Goal: Task Accomplishment & Management: Use online tool/utility

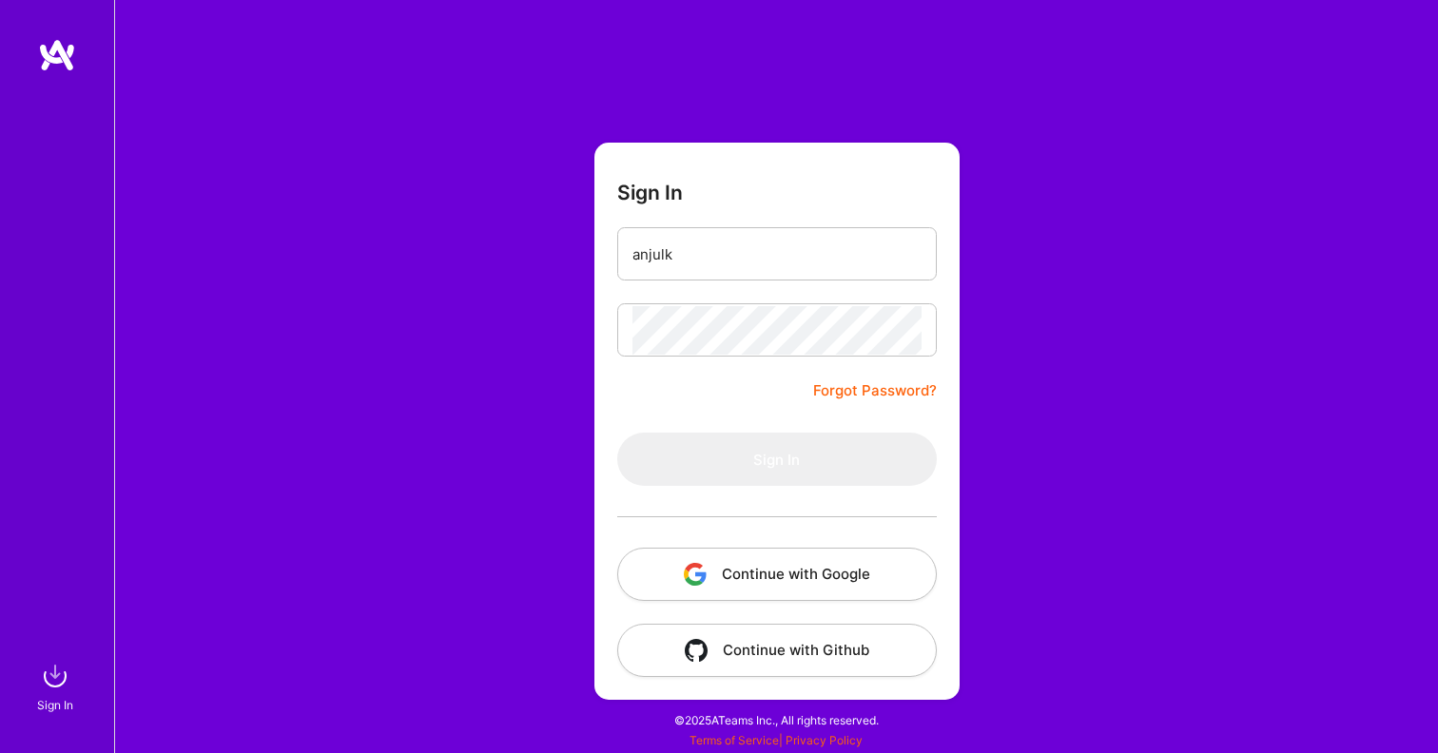
type input "[EMAIL_ADDRESS][DOMAIN_NAME]"
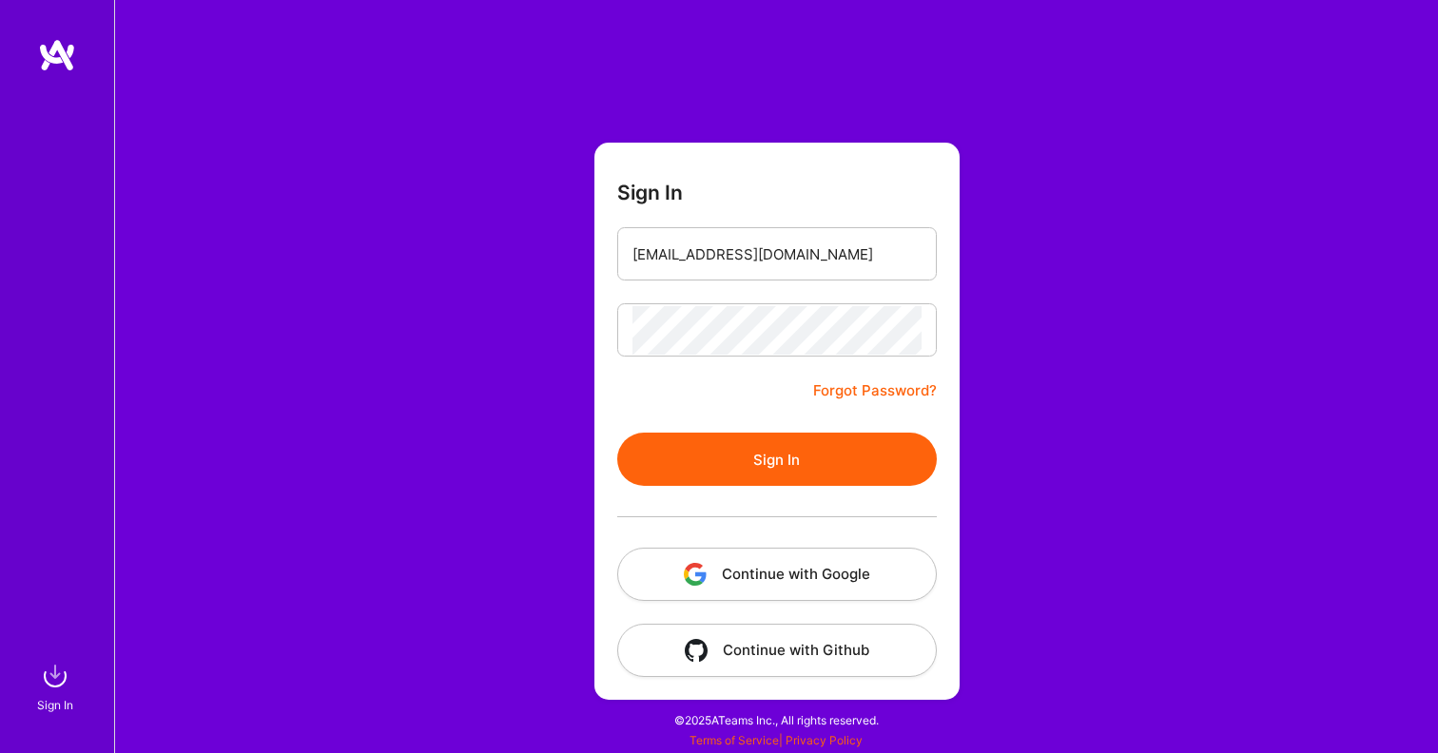
click at [767, 484] on button "Sign In" at bounding box center [776, 459] width 319 height 53
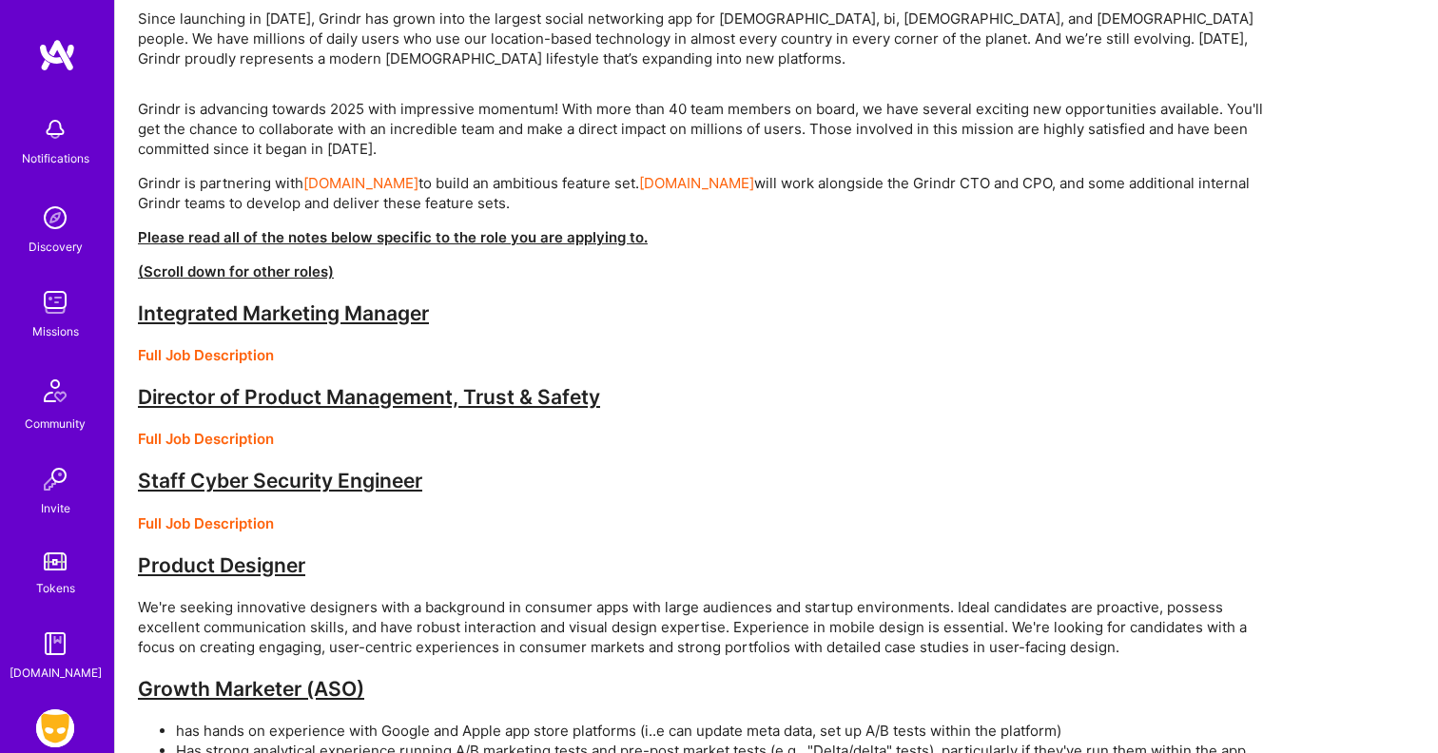
scroll to position [687, 0]
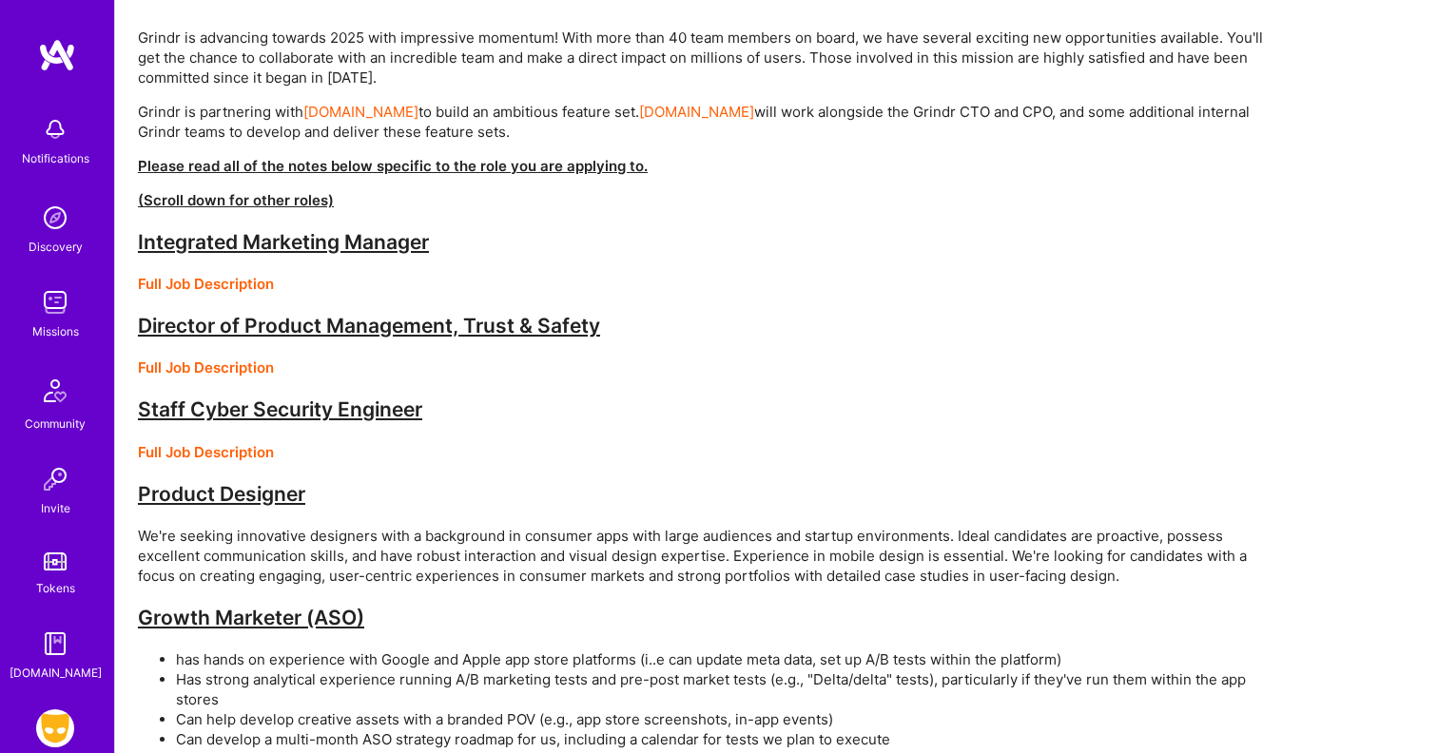
click at [55, 717] on img at bounding box center [55, 728] width 38 height 38
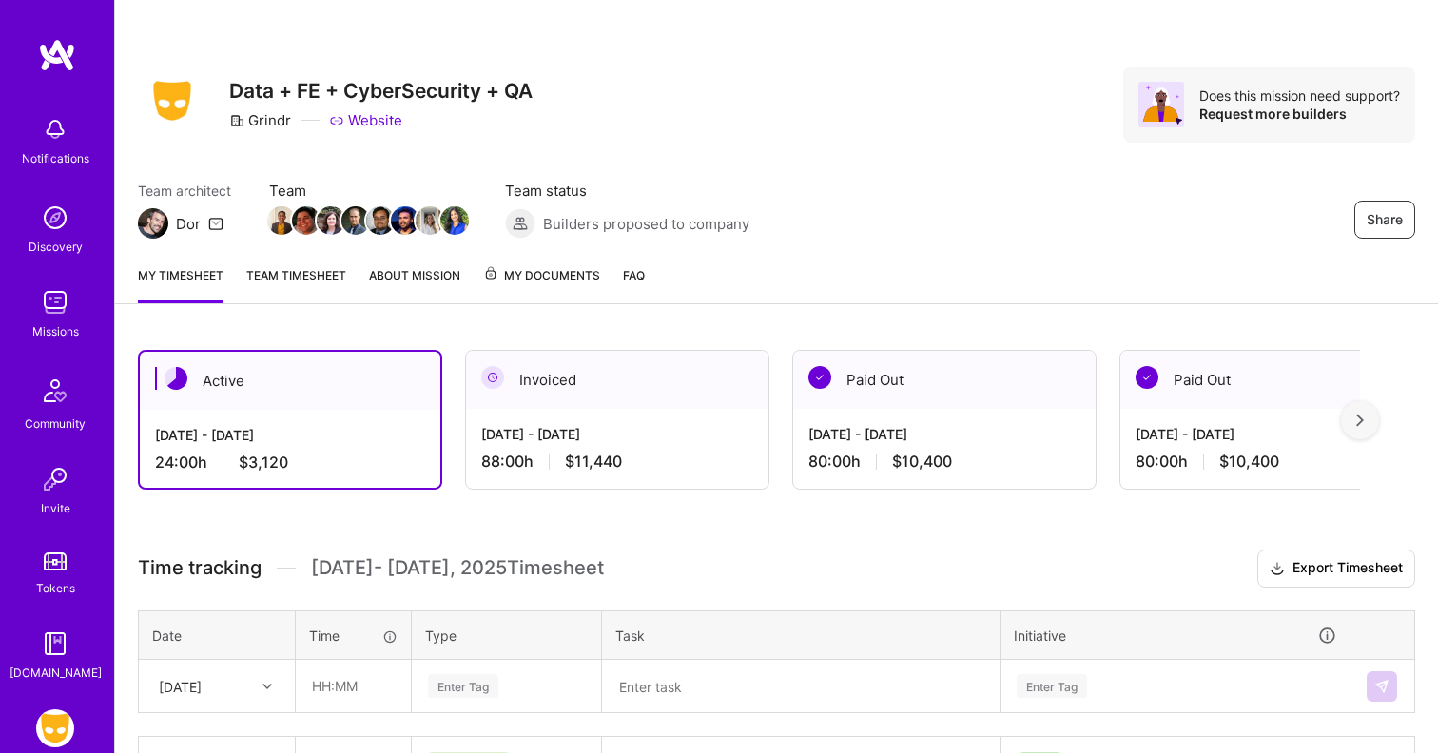
click at [337, 390] on div "Active" at bounding box center [290, 381] width 300 height 58
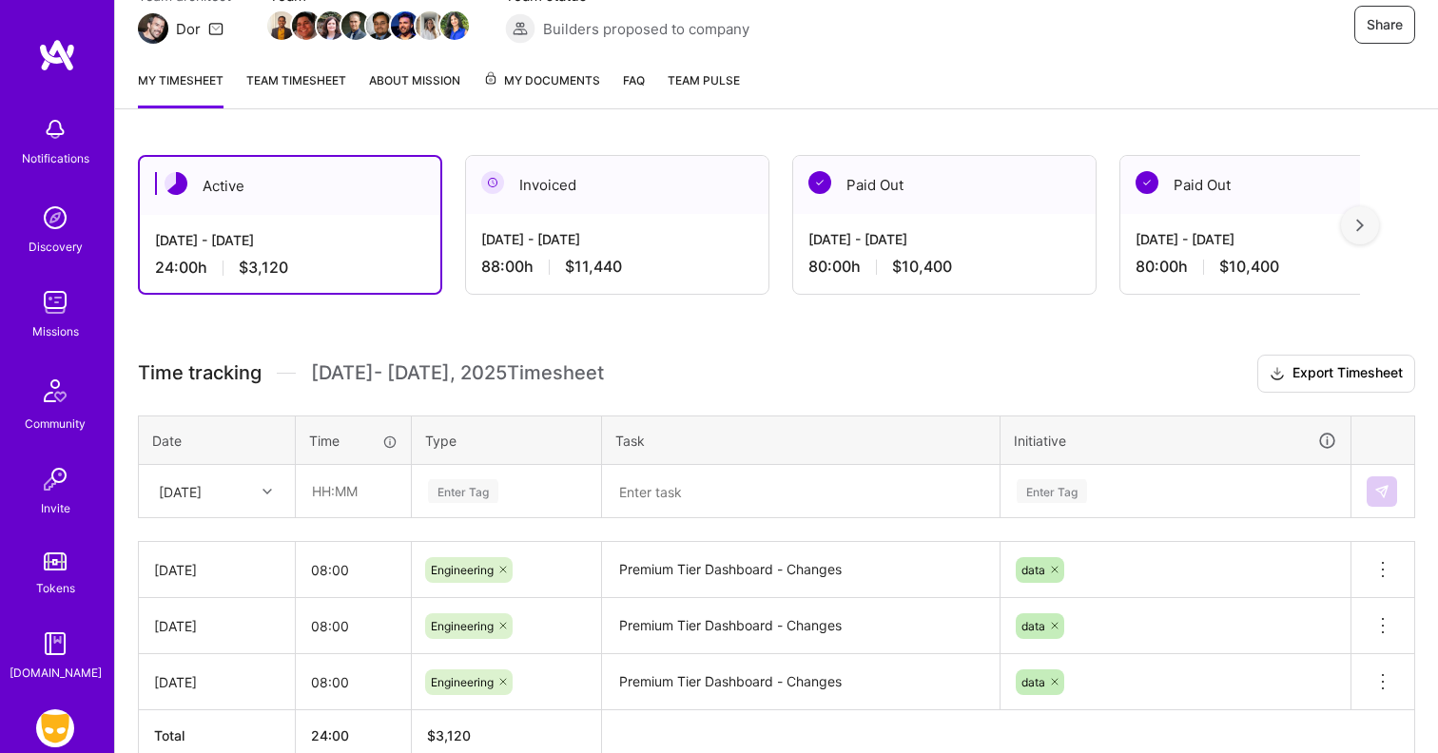
scroll to position [296, 0]
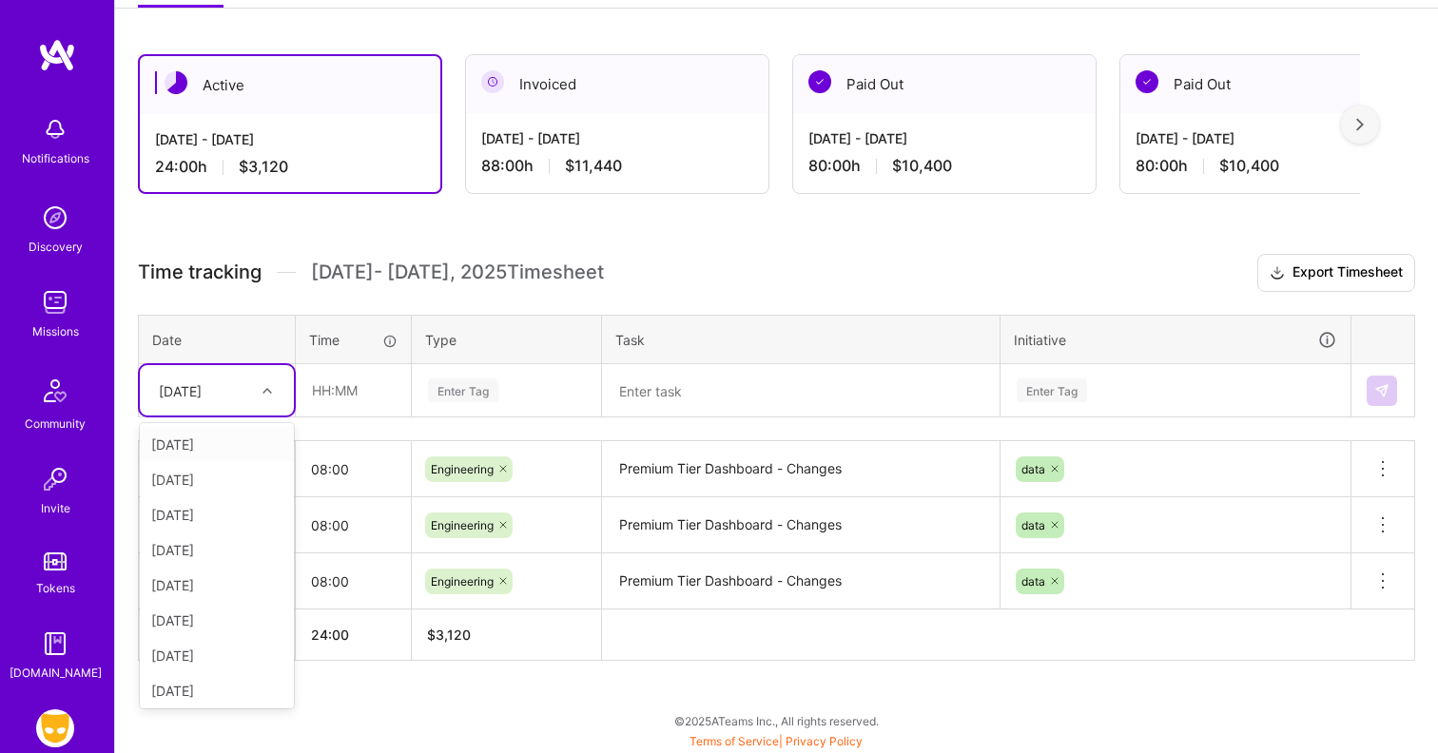
click at [256, 390] on div at bounding box center [269, 390] width 29 height 25
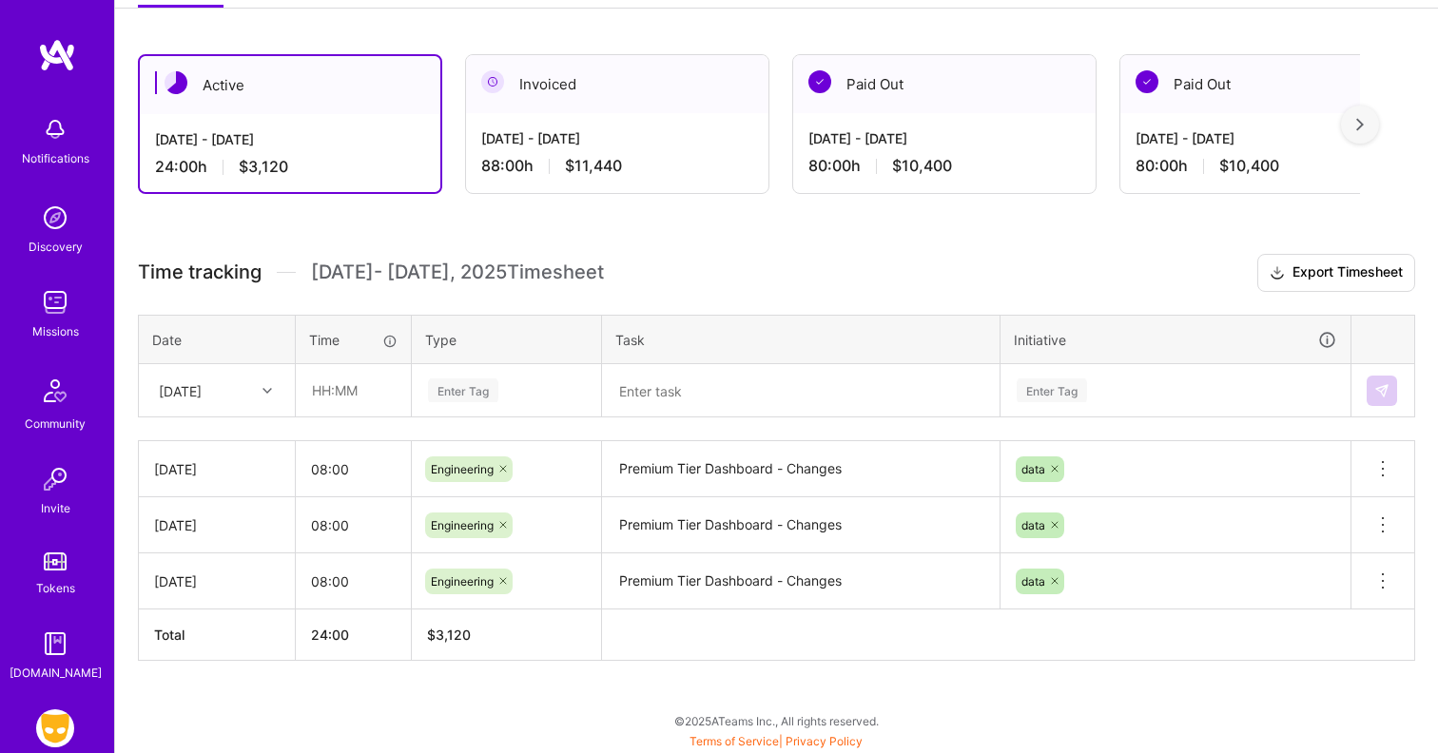
click at [389, 682] on div "Active [DATE] - [DATE] 24:00 h $3,120 Invoiced [DATE] - [DATE] 88:00 h $11,440 …" at bounding box center [776, 392] width 1323 height 723
click at [231, 404] on div "[DATE]" at bounding box center [202, 390] width 106 height 31
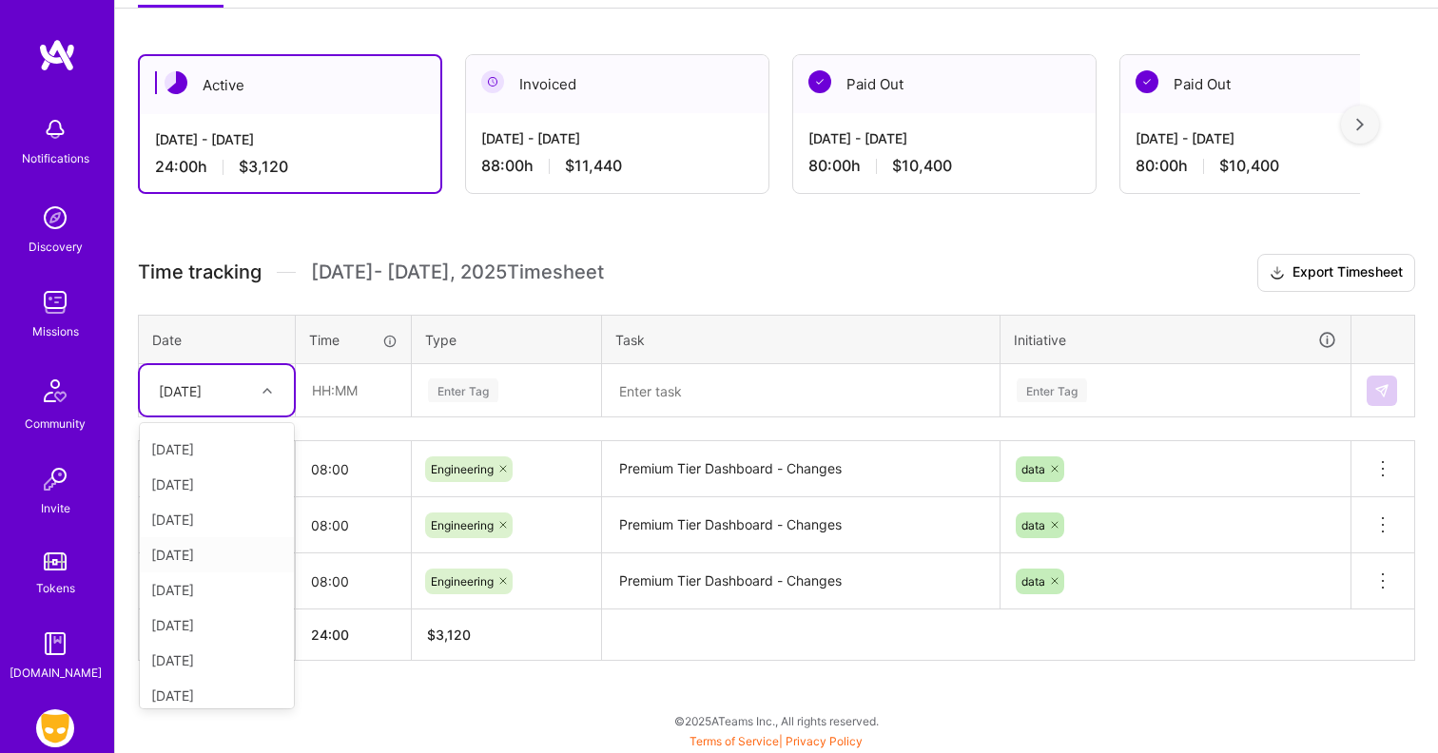
scroll to position [39, 0]
click at [223, 577] on div "[DATE]" at bounding box center [217, 581] width 154 height 35
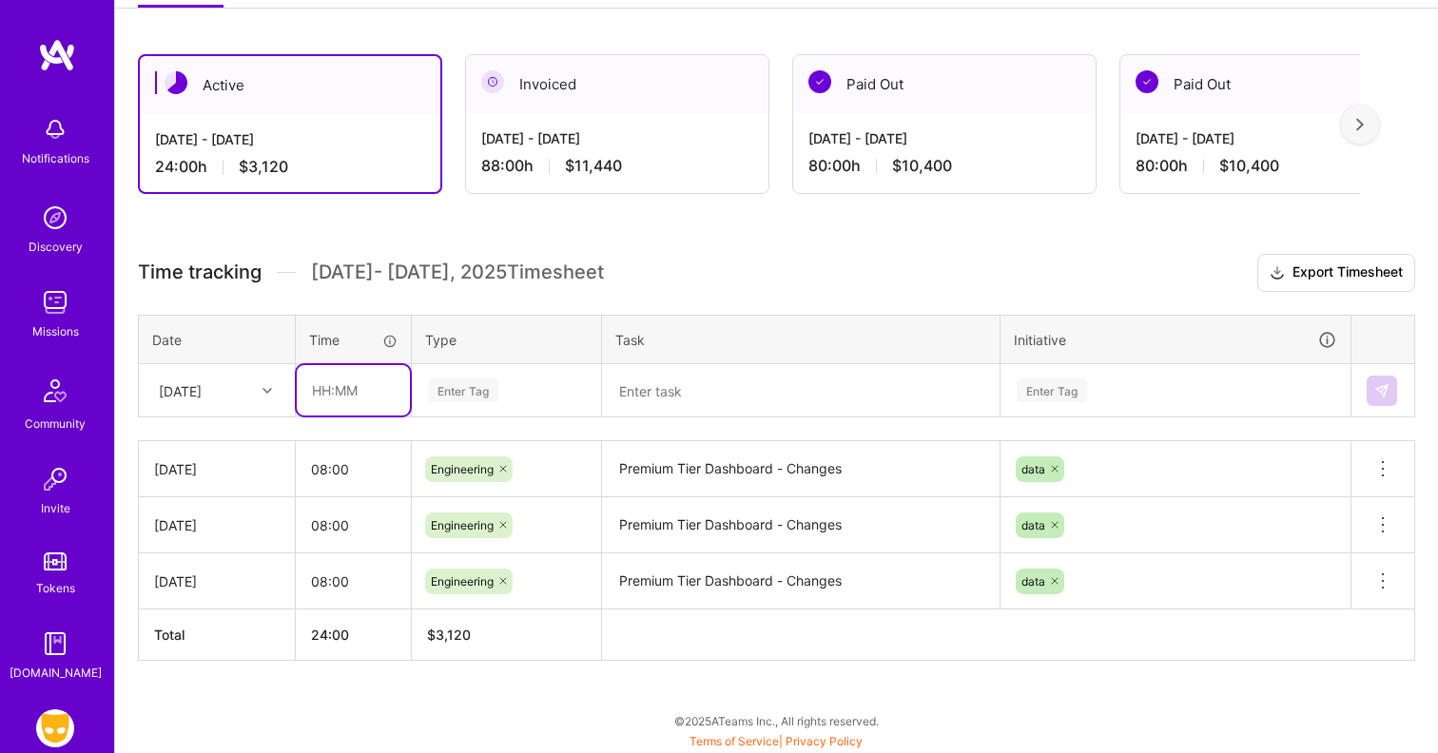
click at [333, 391] on input "text" at bounding box center [353, 390] width 113 height 50
type input "08:00"
click at [462, 391] on div "Enter Tag" at bounding box center [463, 390] width 70 height 29
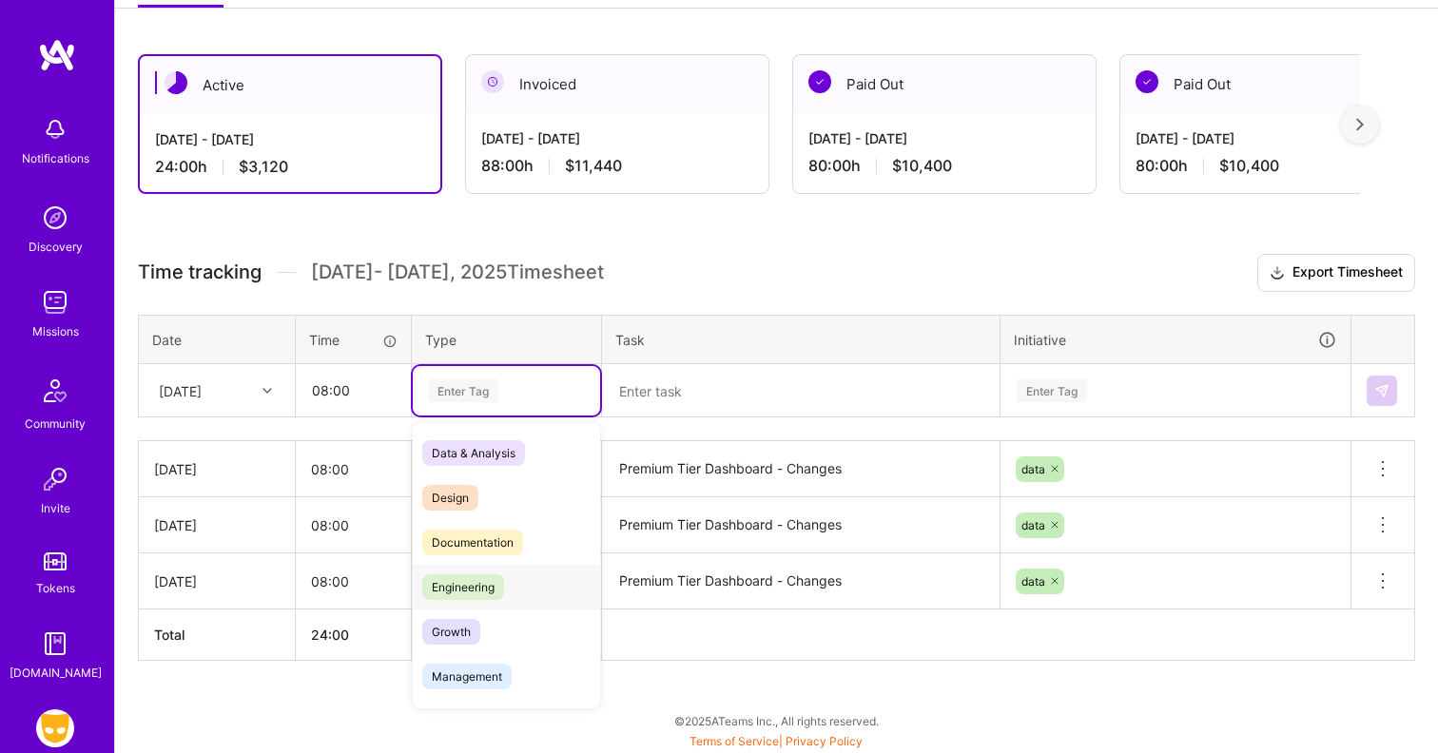
click at [485, 574] on span "Engineering" at bounding box center [463, 587] width 82 height 26
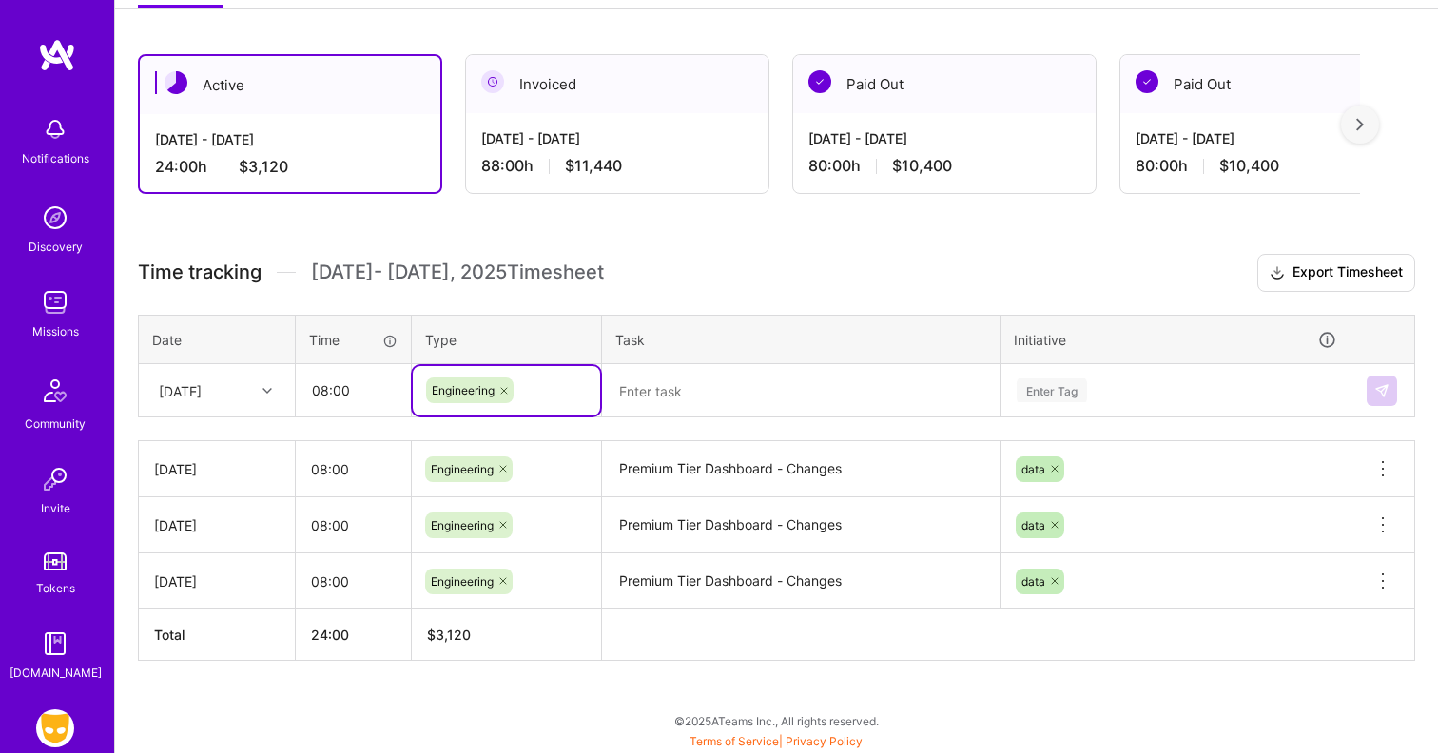
click at [688, 394] on textarea at bounding box center [801, 390] width 394 height 49
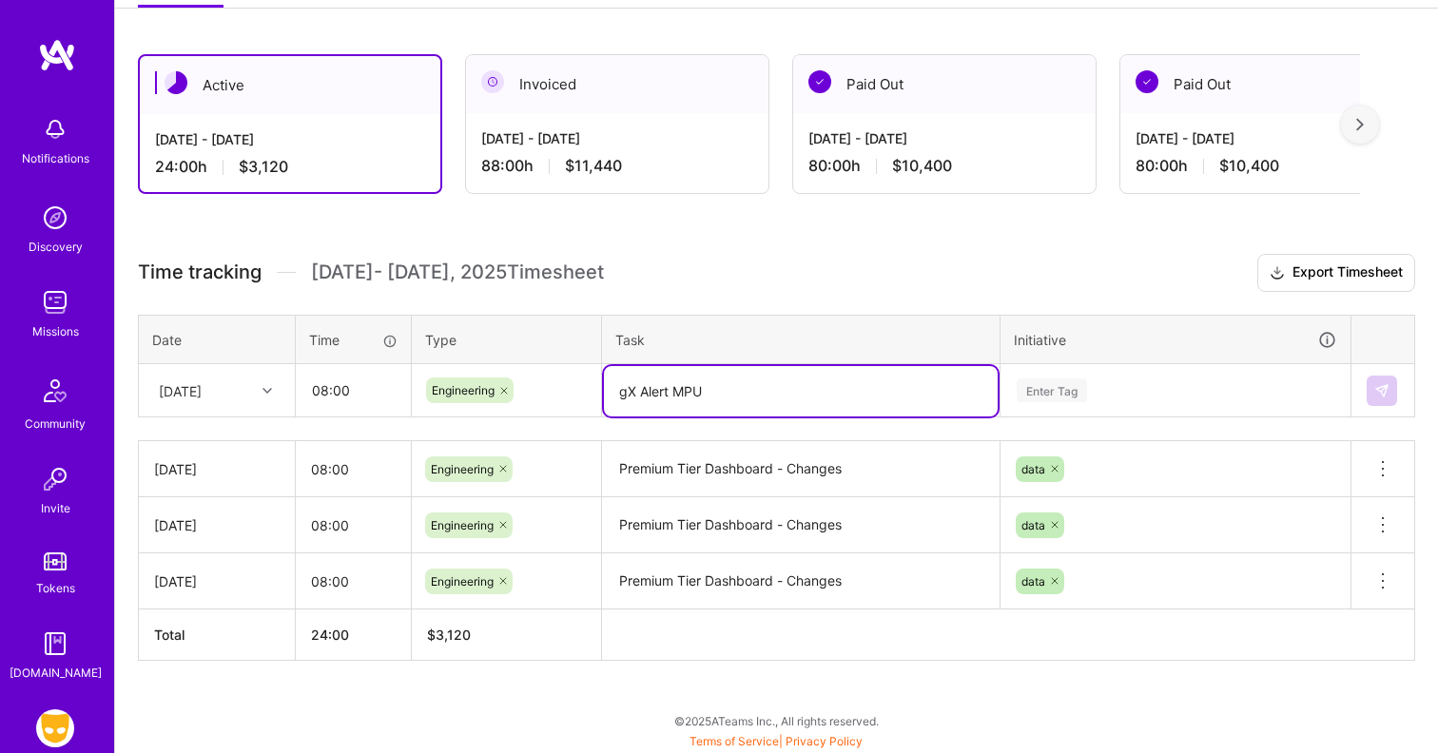
type textarea "gX Alert MPU"
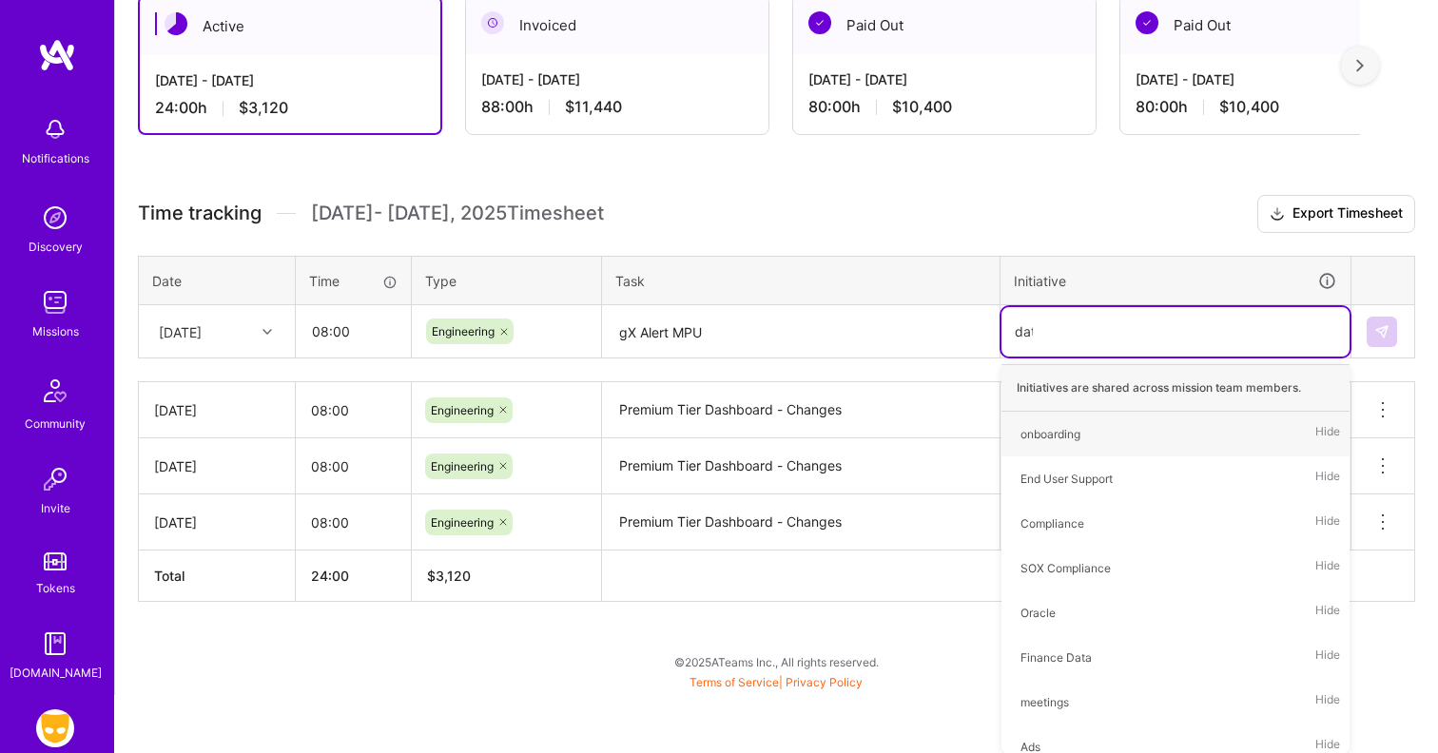
scroll to position [296, 0]
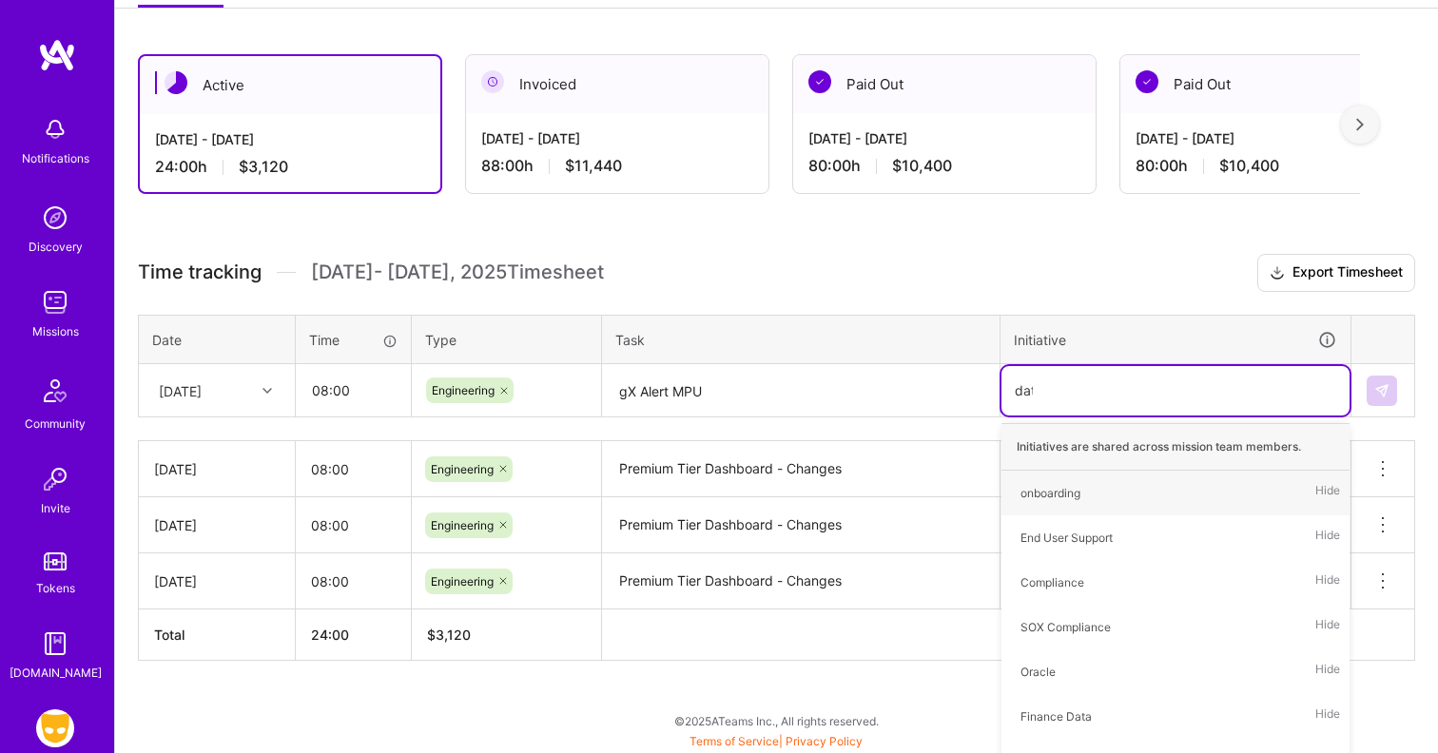
type input "data"
click at [1085, 541] on div "data Hide" at bounding box center [1175, 537] width 348 height 45
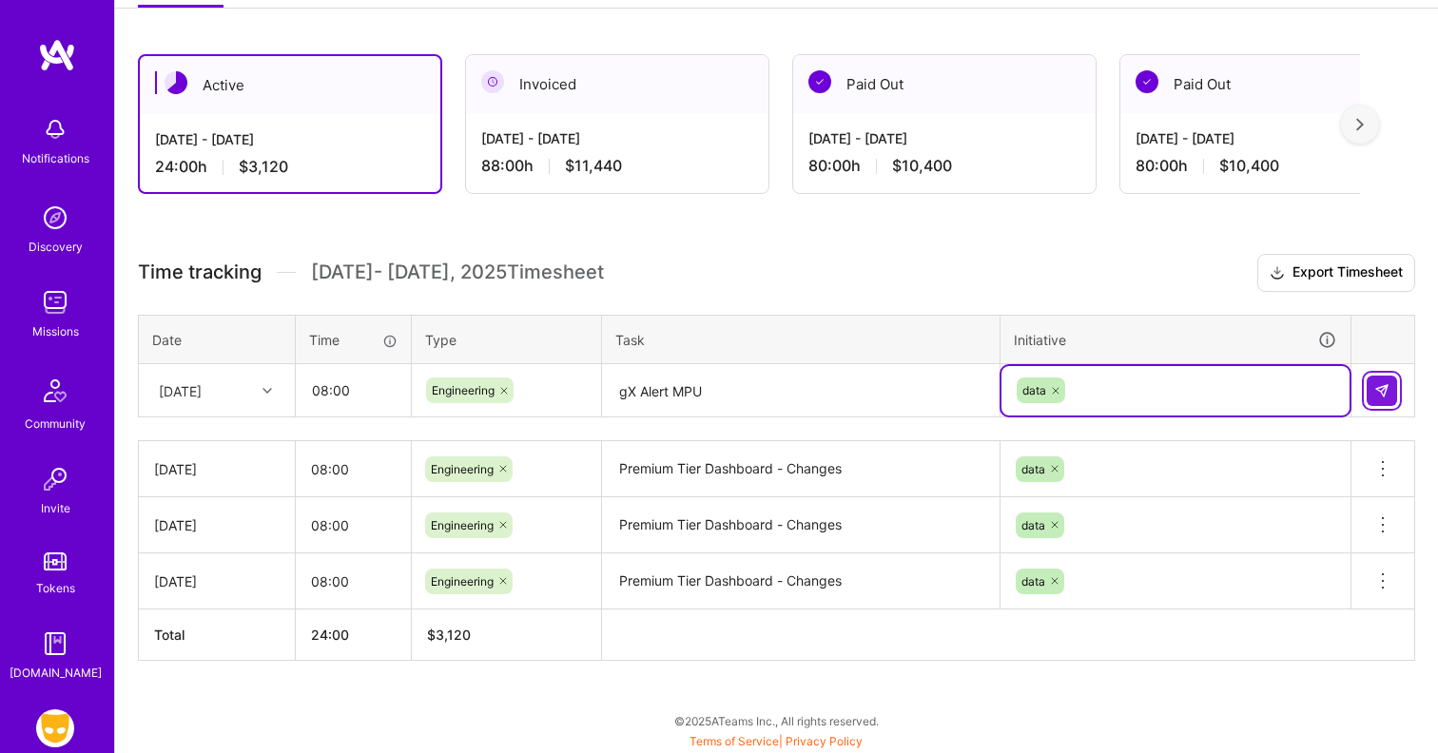
click at [1382, 383] on img at bounding box center [1381, 390] width 15 height 15
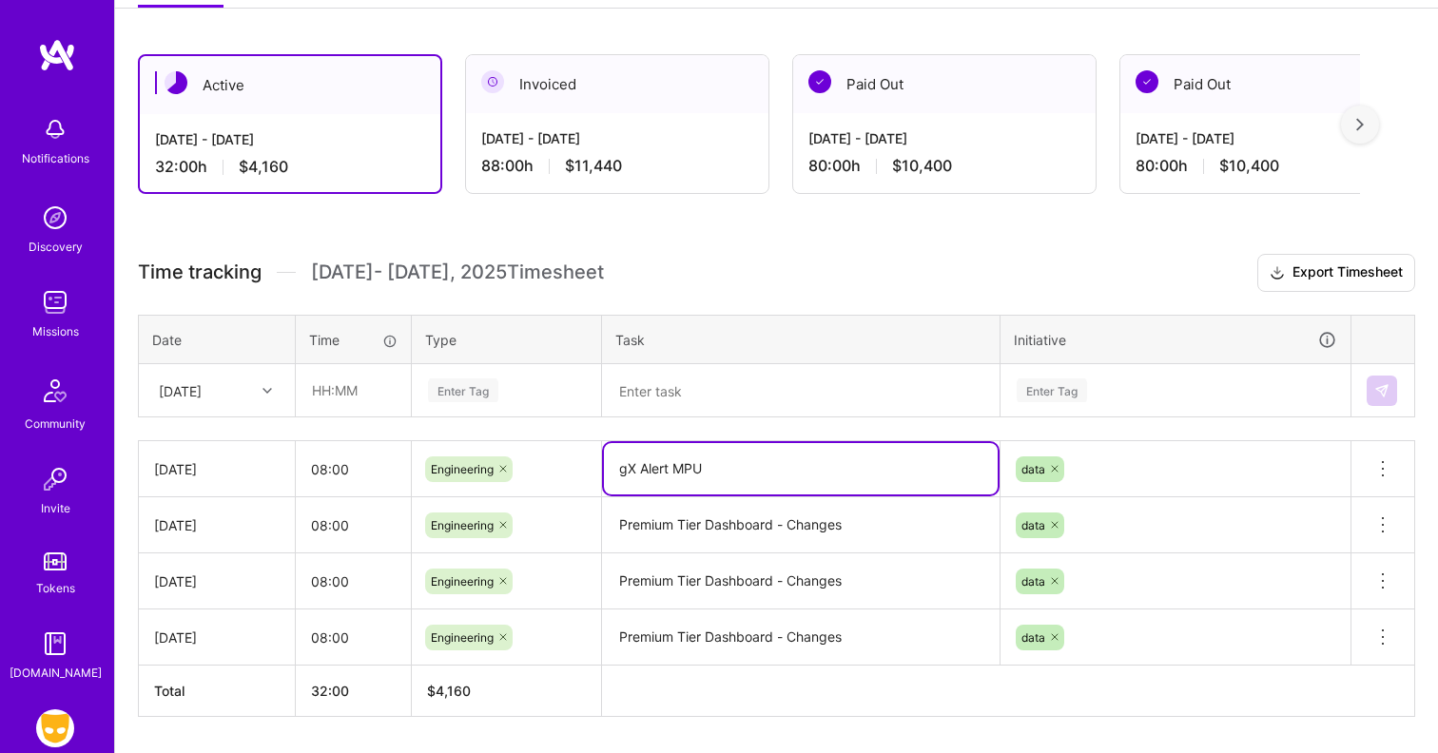
drag, startPoint x: 715, startPoint y: 462, endPoint x: 554, endPoint y: 462, distance: 160.7
click at [554, 462] on tr "[DATE] 08:00 Engineering gX Alert MPU data Delete row" at bounding box center [777, 469] width 1276 height 56
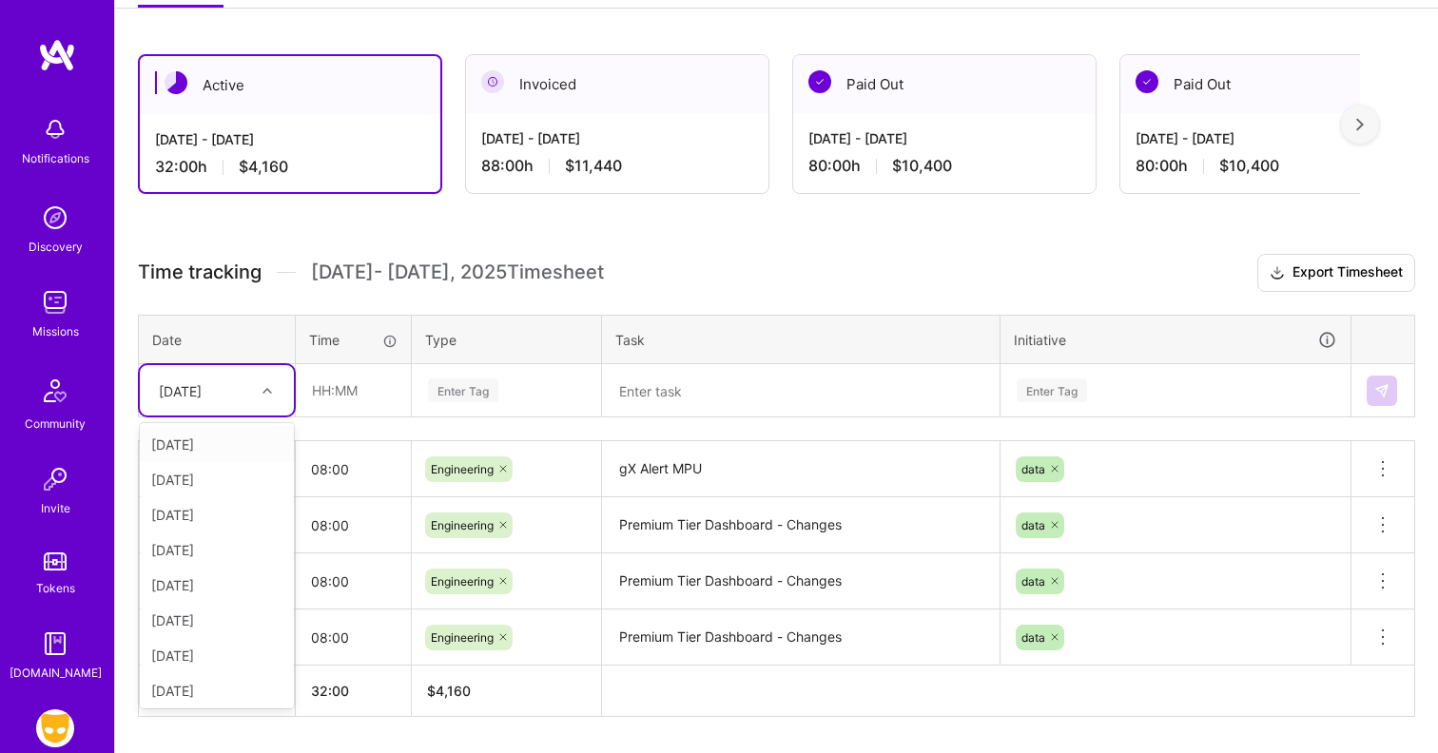
click at [235, 393] on div "[DATE]" at bounding box center [202, 390] width 106 height 31
click at [209, 615] on div "[DATE]" at bounding box center [217, 620] width 154 height 35
click at [349, 391] on input "text" at bounding box center [353, 390] width 113 height 50
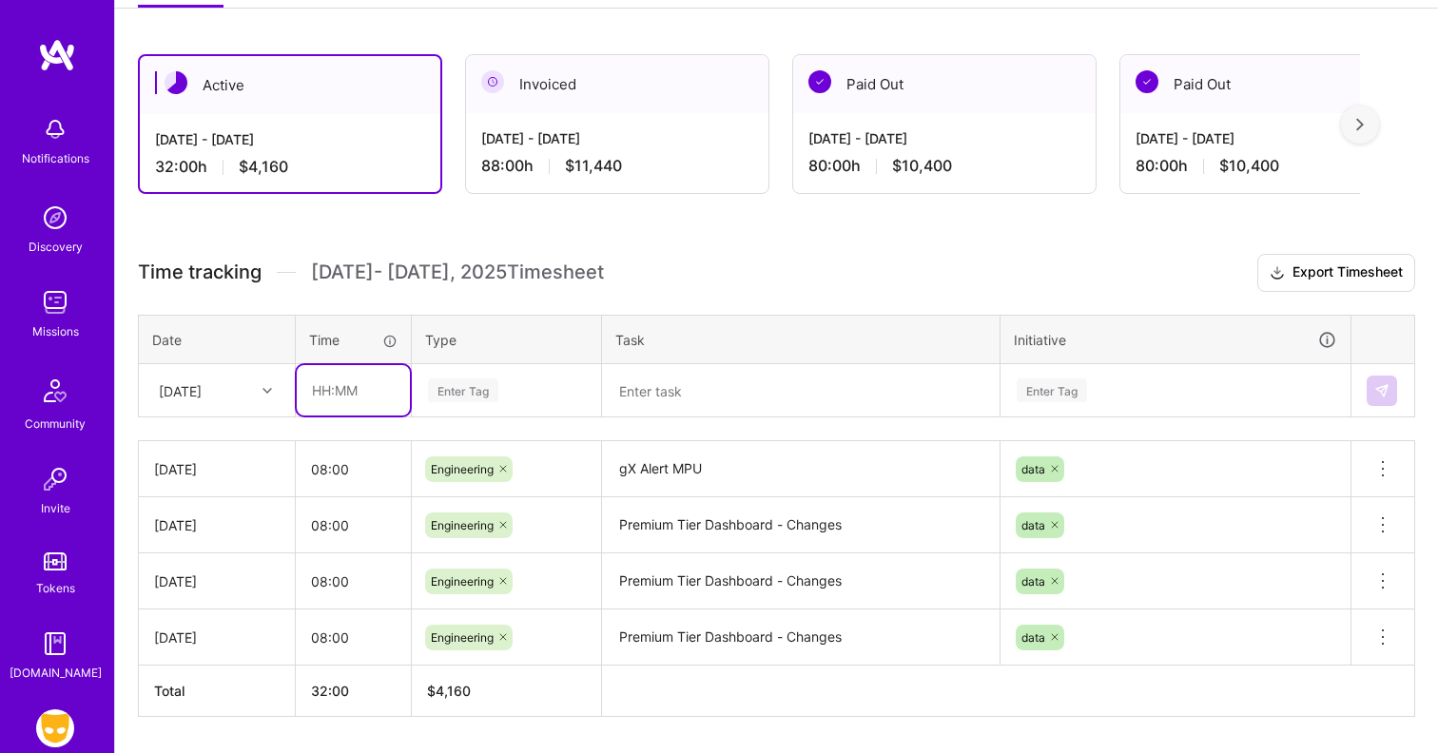
type input "08:00"
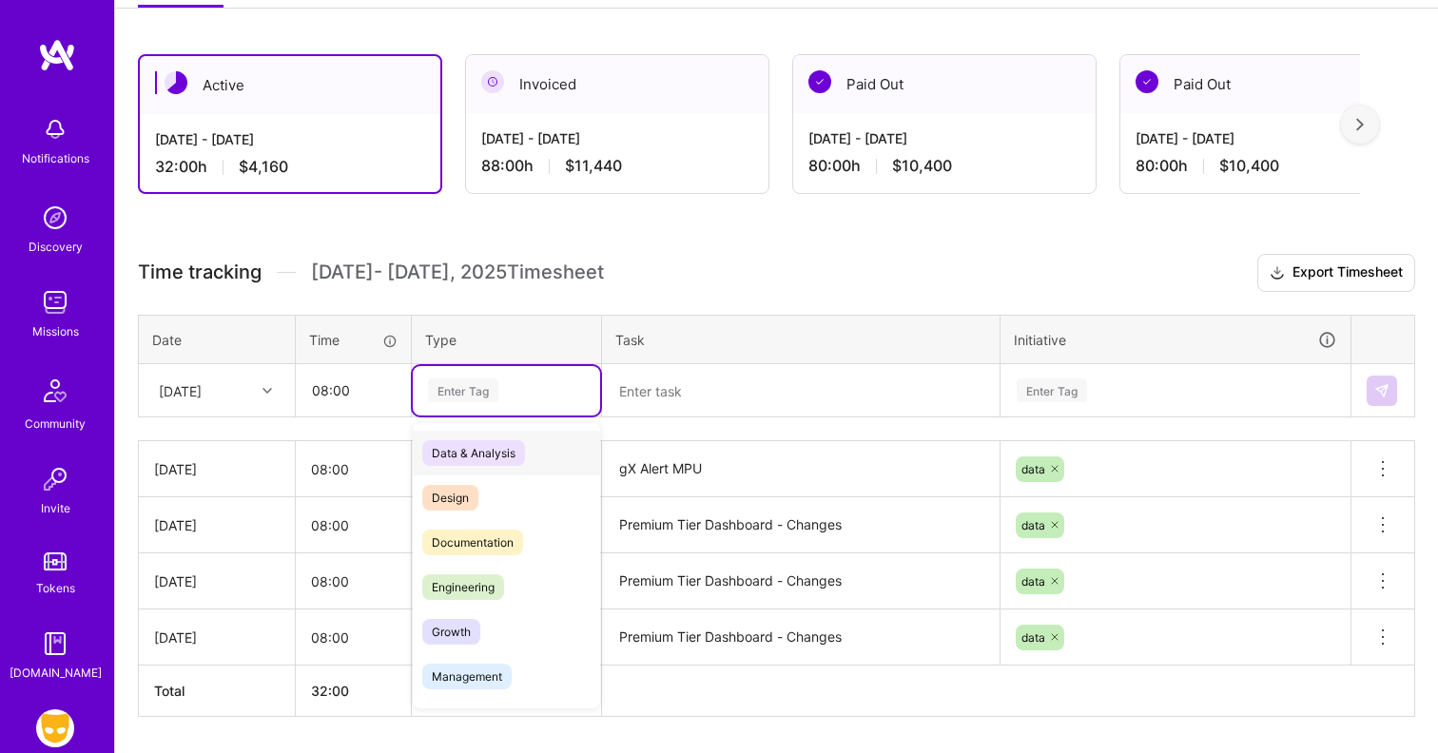
click at [481, 391] on div "Enter Tag" at bounding box center [463, 390] width 70 height 29
click at [473, 576] on span "Engineering" at bounding box center [463, 587] width 82 height 26
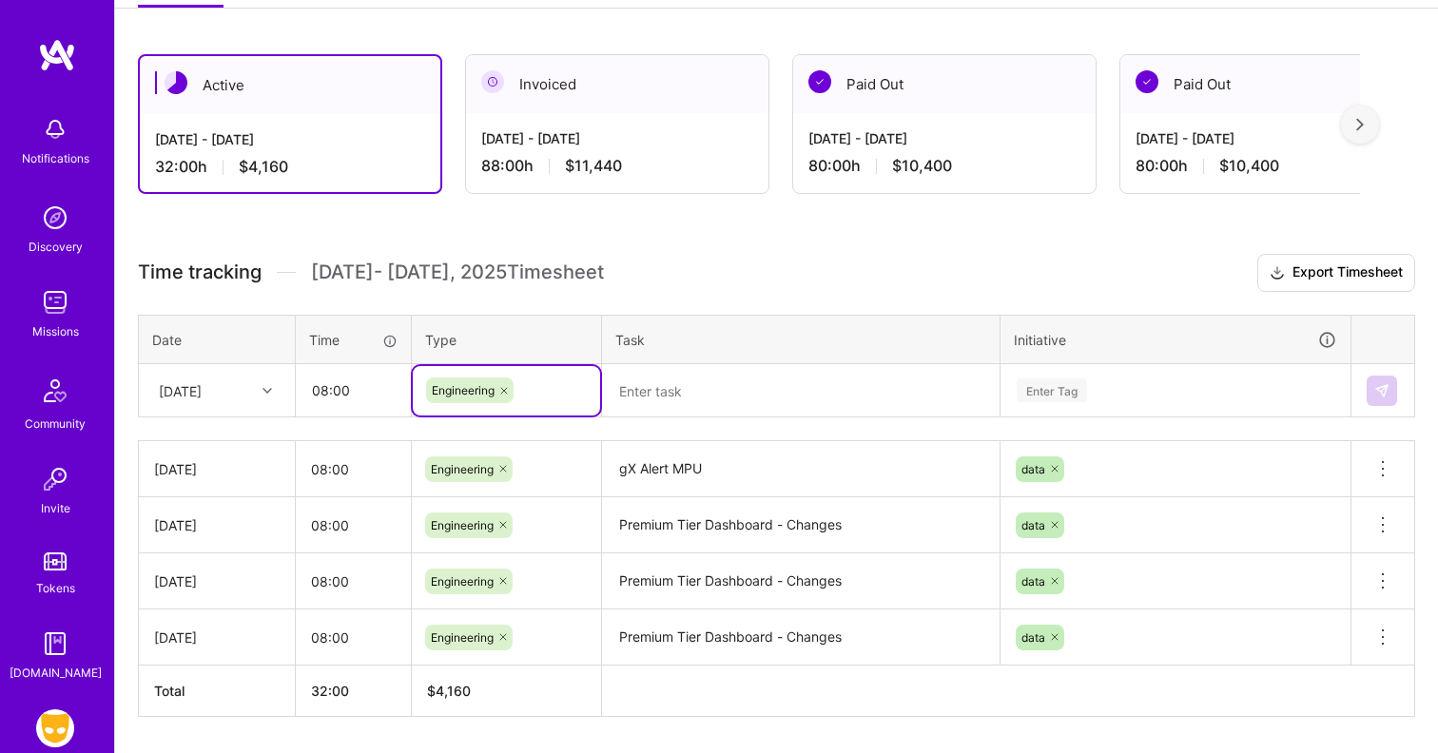
click at [621, 407] on textarea at bounding box center [801, 391] width 394 height 50
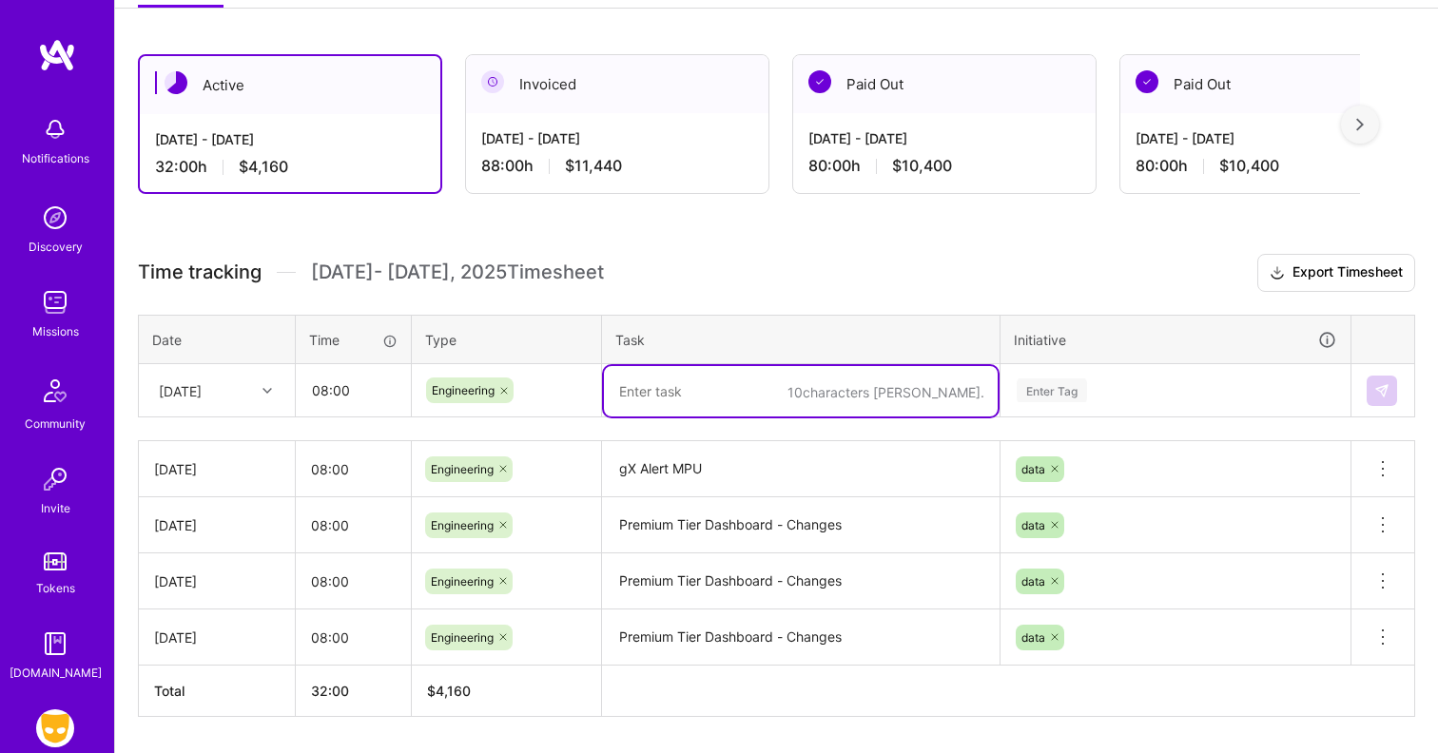
paste textarea "gX Alert MPU"
type textarea "gX Alert MPU"
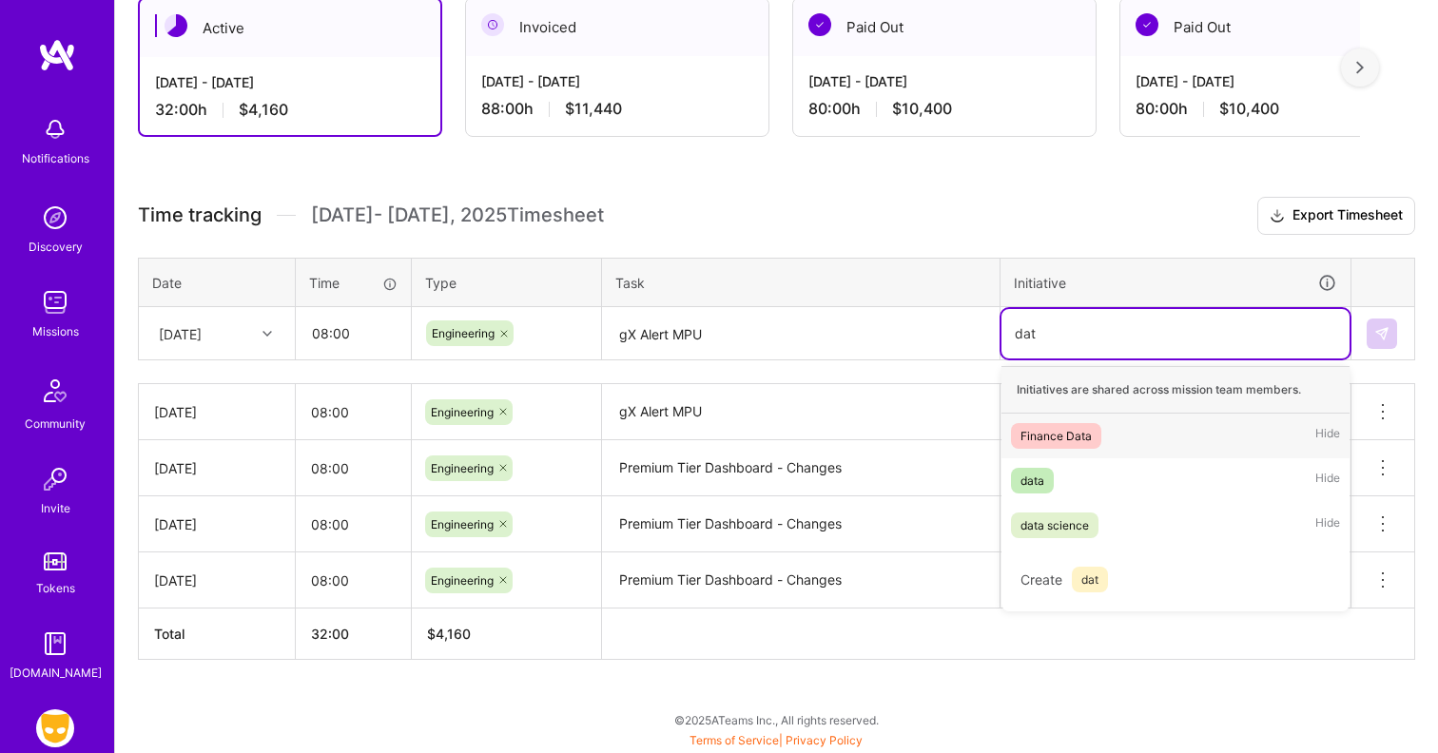
scroll to position [352, 0]
type input "data"
click at [1029, 464] on div "data Hide" at bounding box center [1175, 481] width 348 height 45
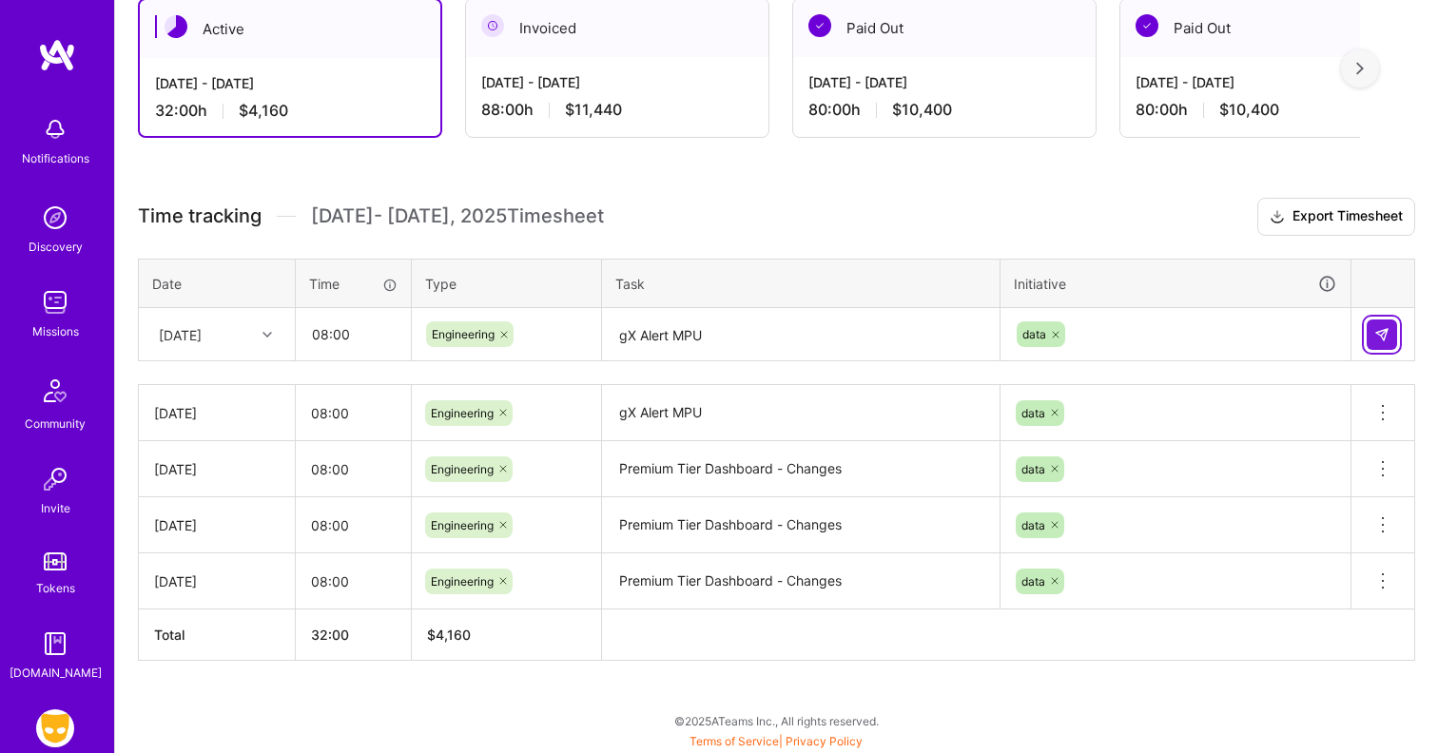
click at [1392, 341] on button at bounding box center [1381, 334] width 30 height 30
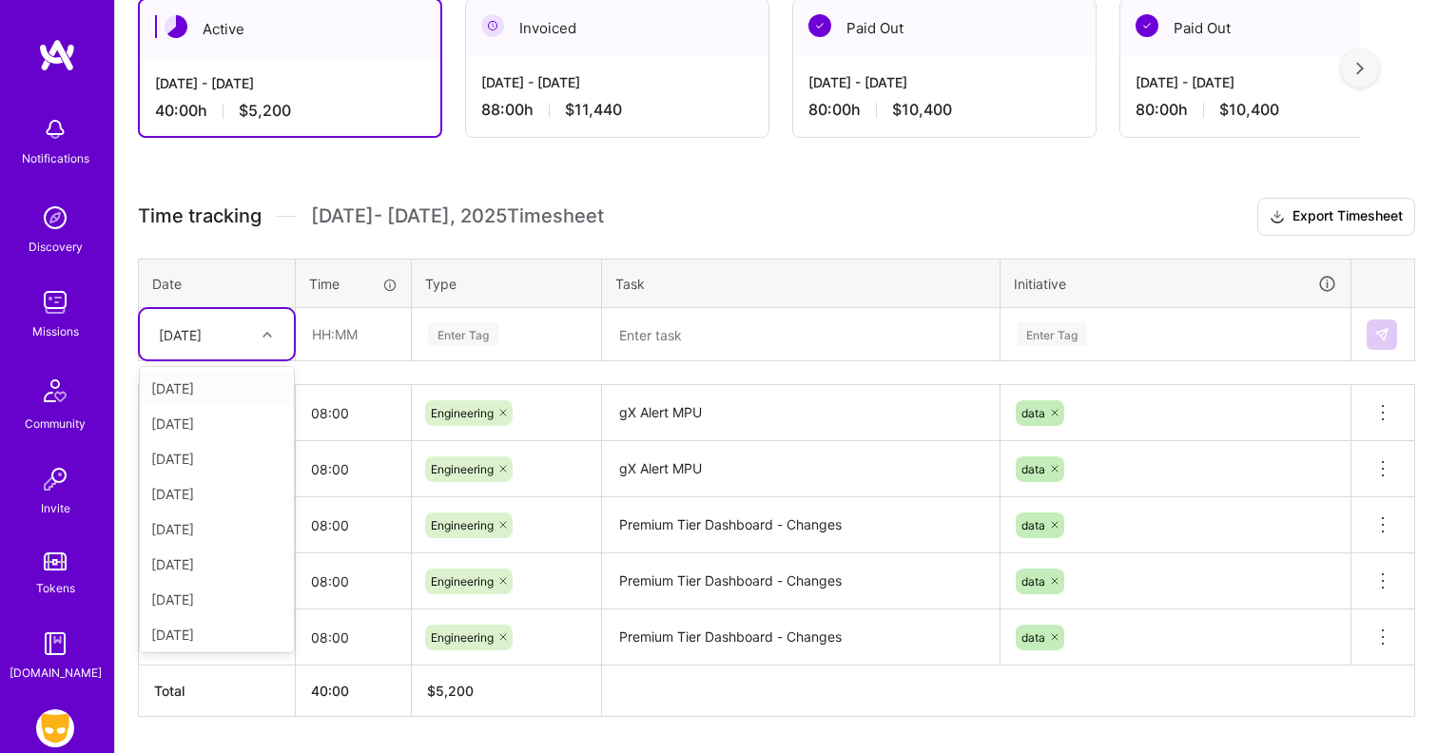
click at [242, 339] on div "[DATE]" at bounding box center [202, 334] width 106 height 31
click at [205, 555] on div "[DATE]" at bounding box center [217, 560] width 154 height 35
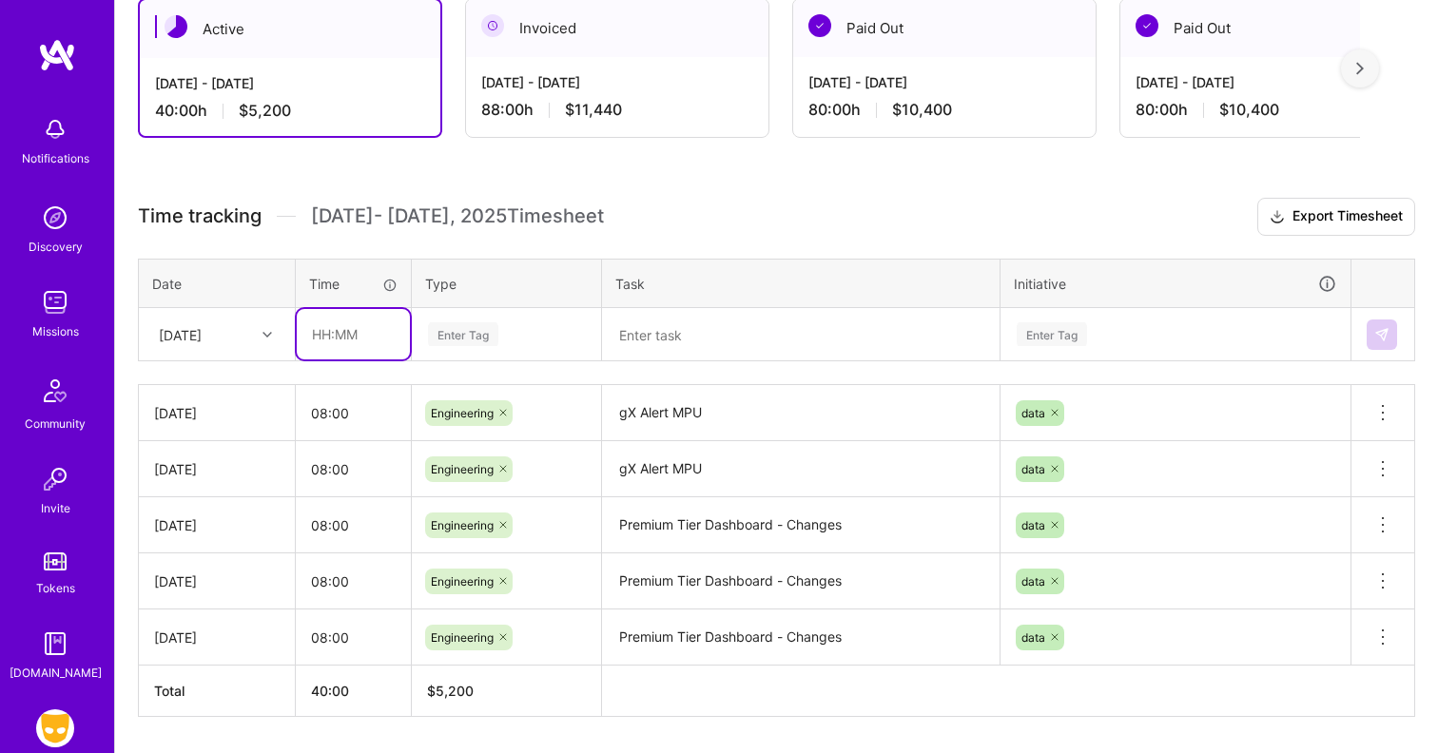
click at [337, 350] on input "text" at bounding box center [353, 334] width 113 height 50
type input "08:00"
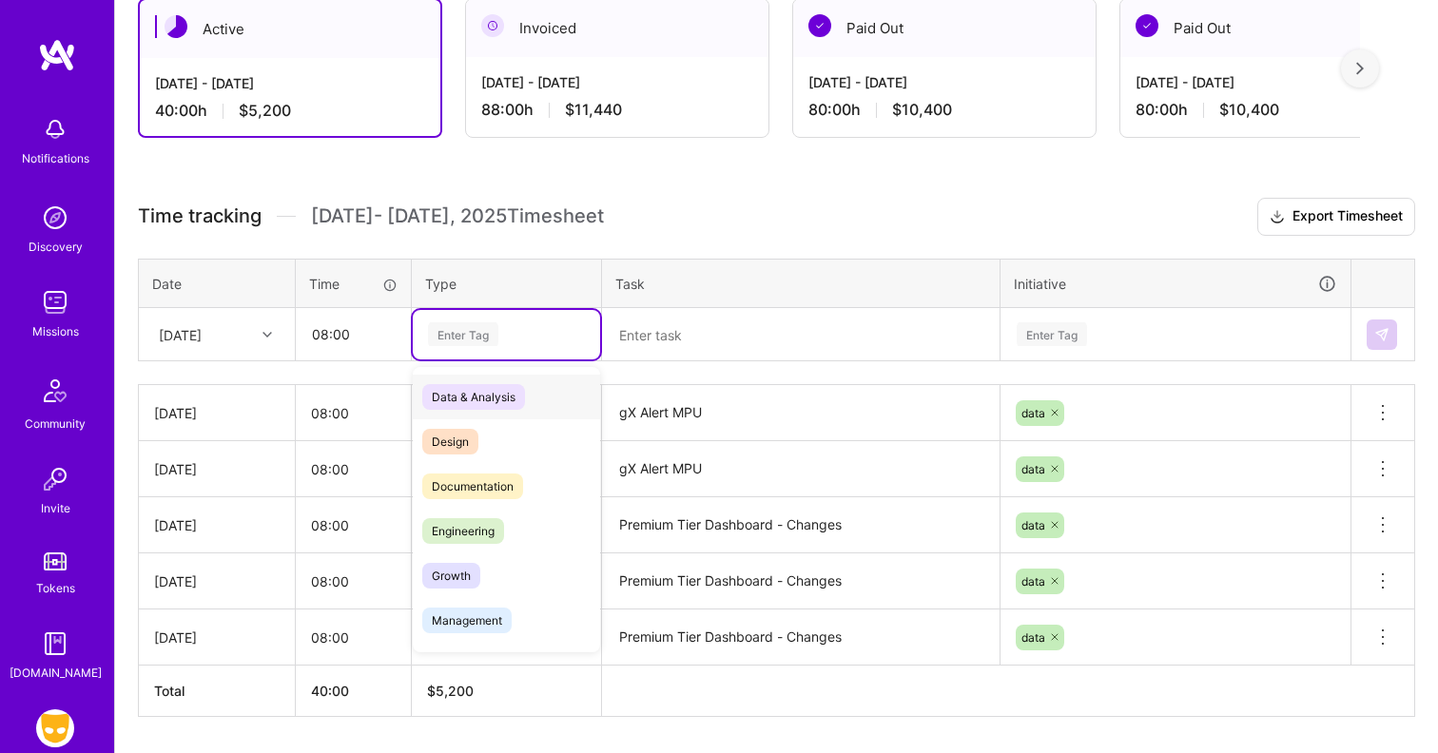
click at [481, 334] on div "Enter Tag" at bounding box center [463, 333] width 70 height 29
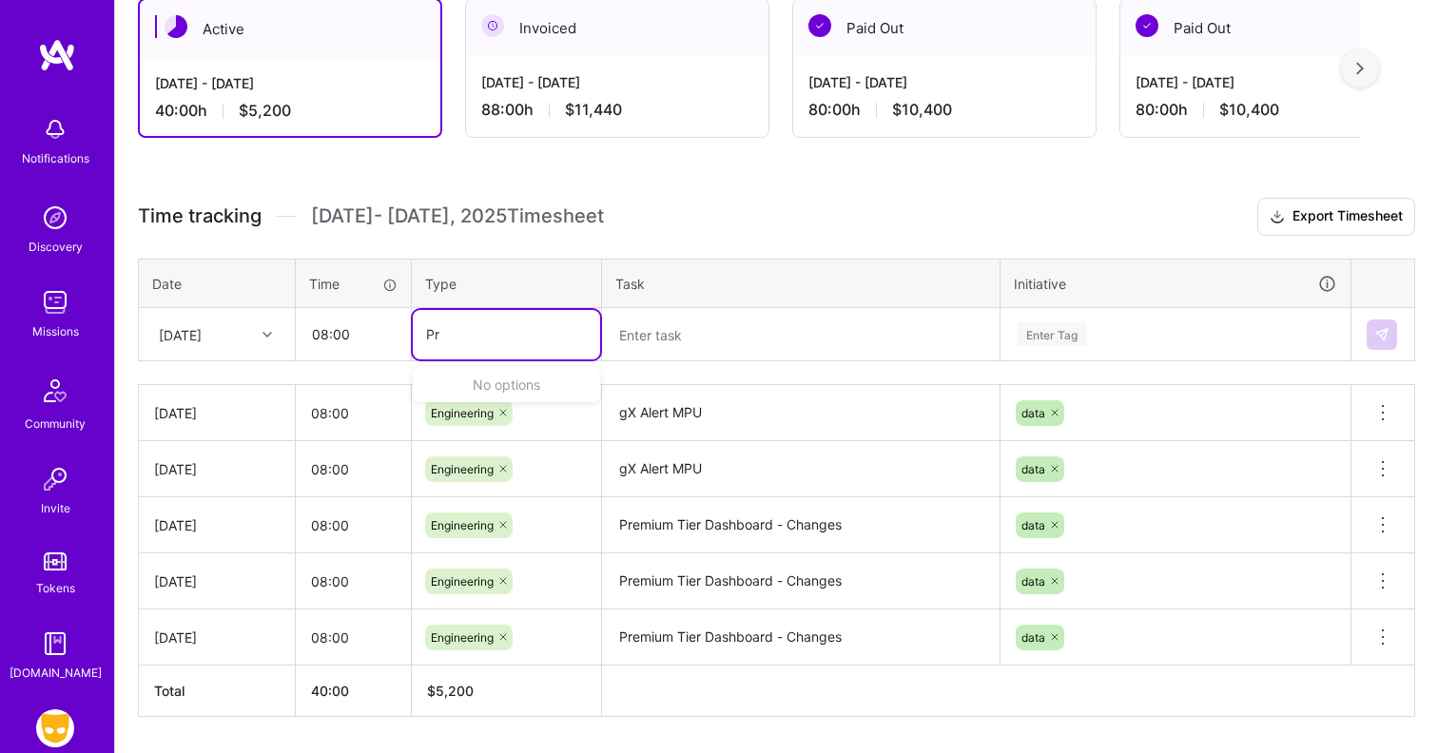
type input "P"
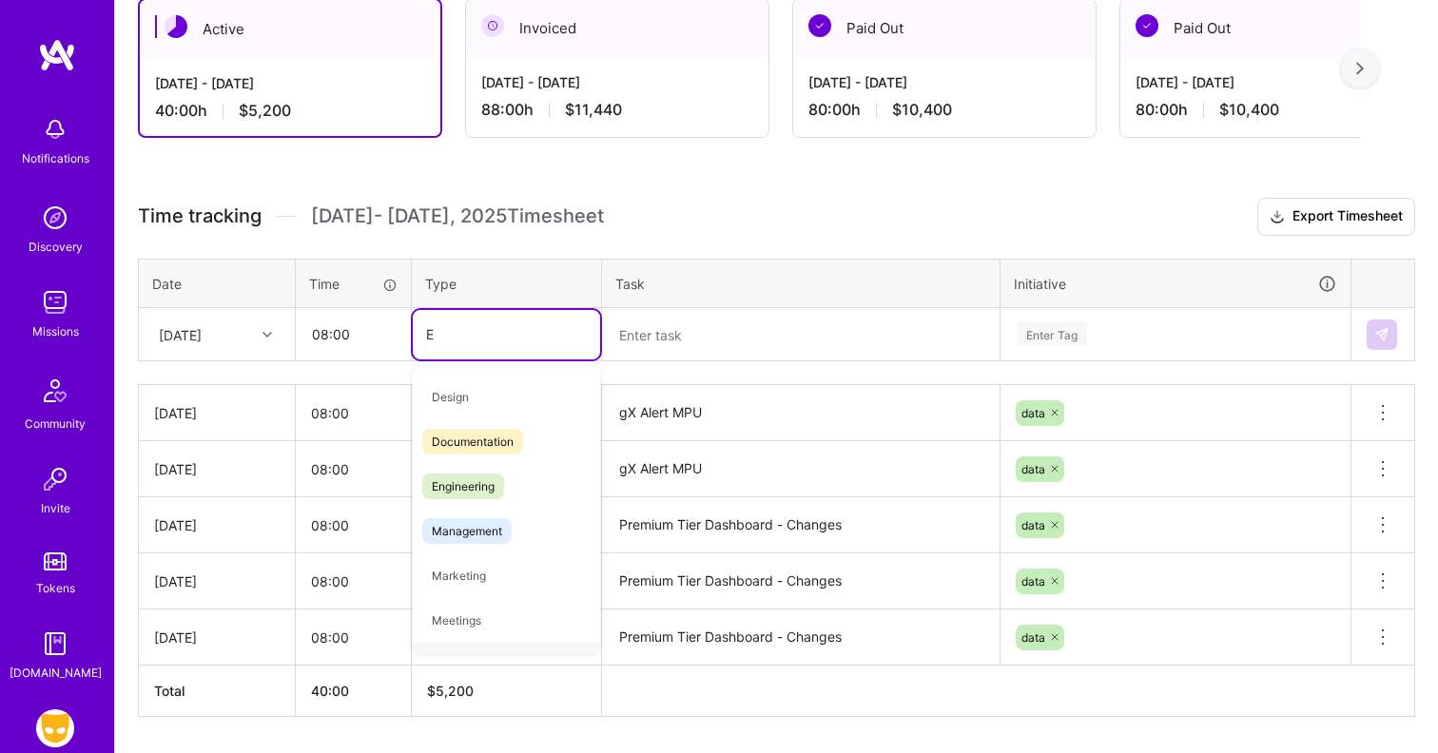
type input "En"
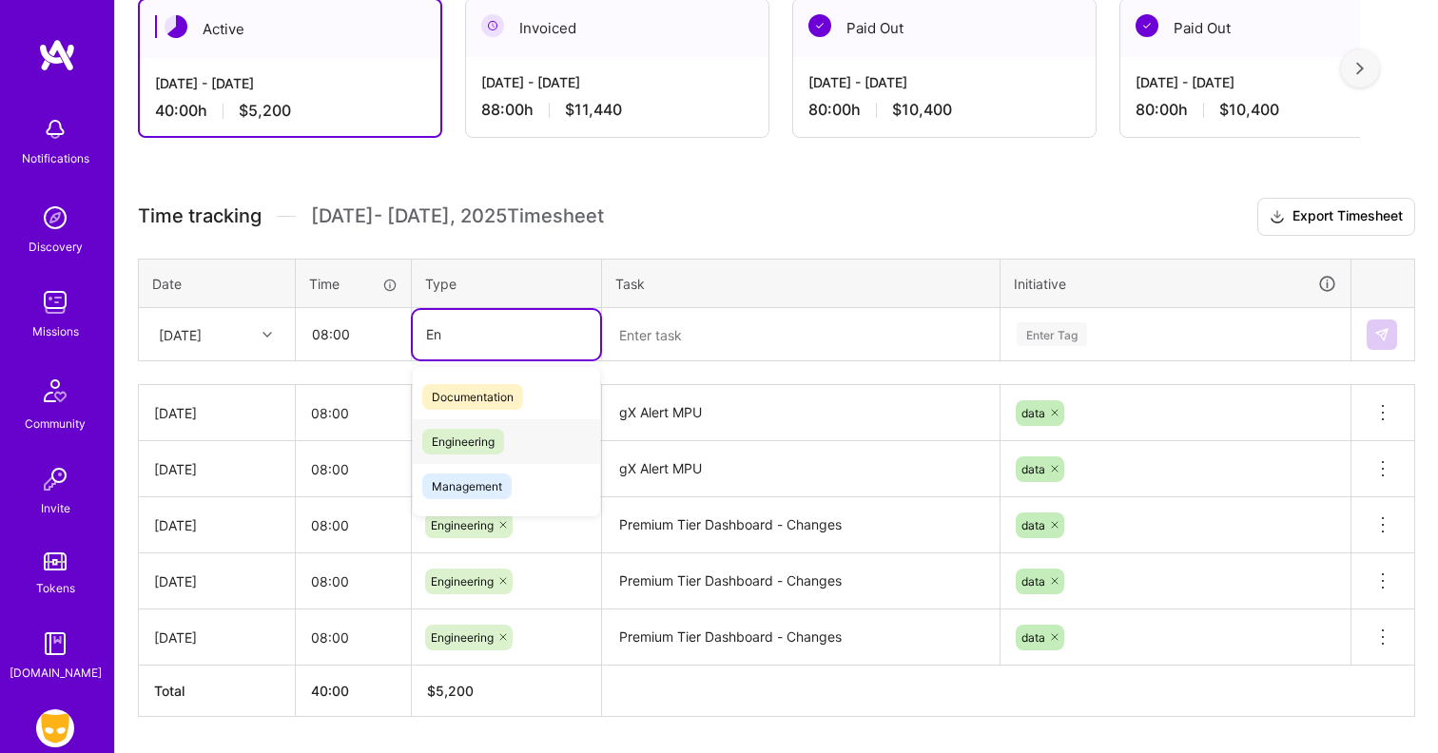
click at [499, 435] on span "Engineering" at bounding box center [463, 442] width 82 height 26
click at [678, 346] on textarea at bounding box center [801, 335] width 394 height 50
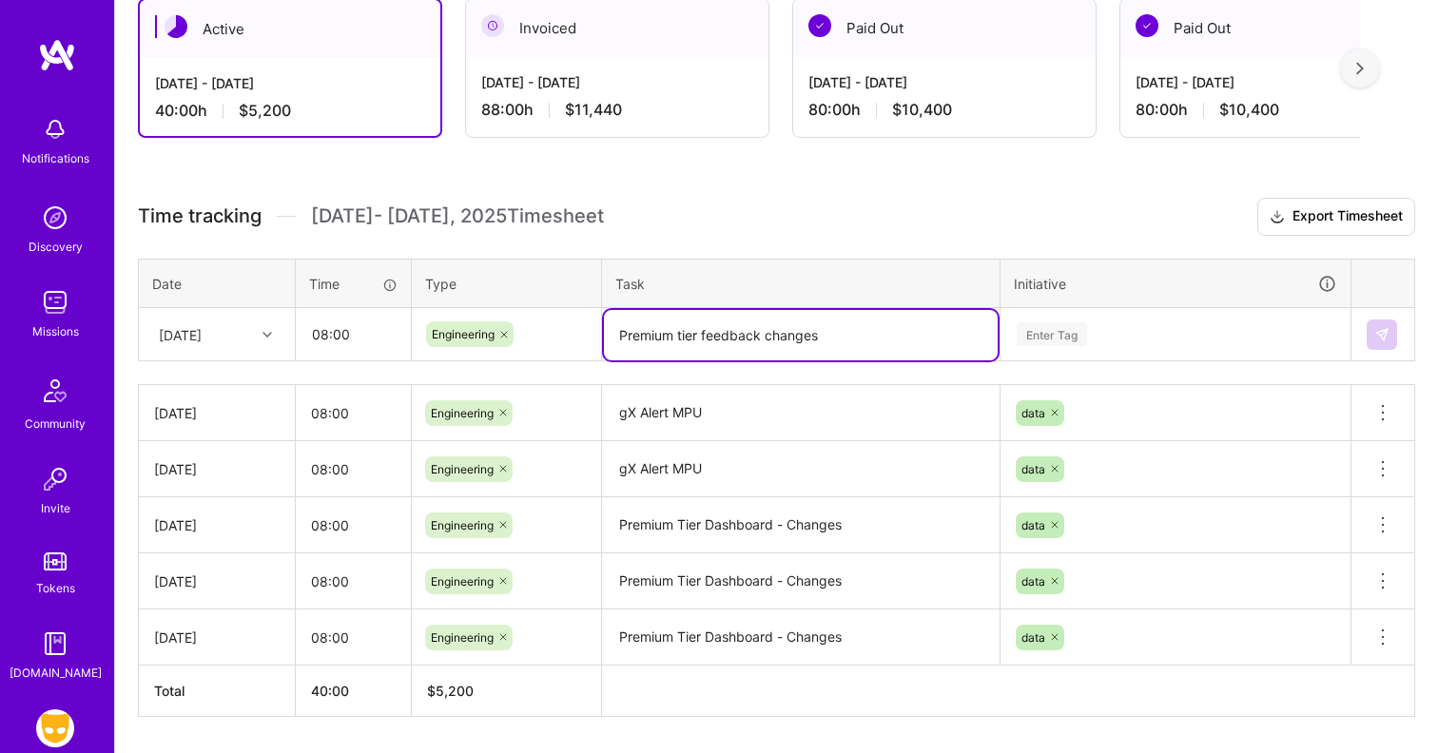
type textarea "Premium tier feedback changes"
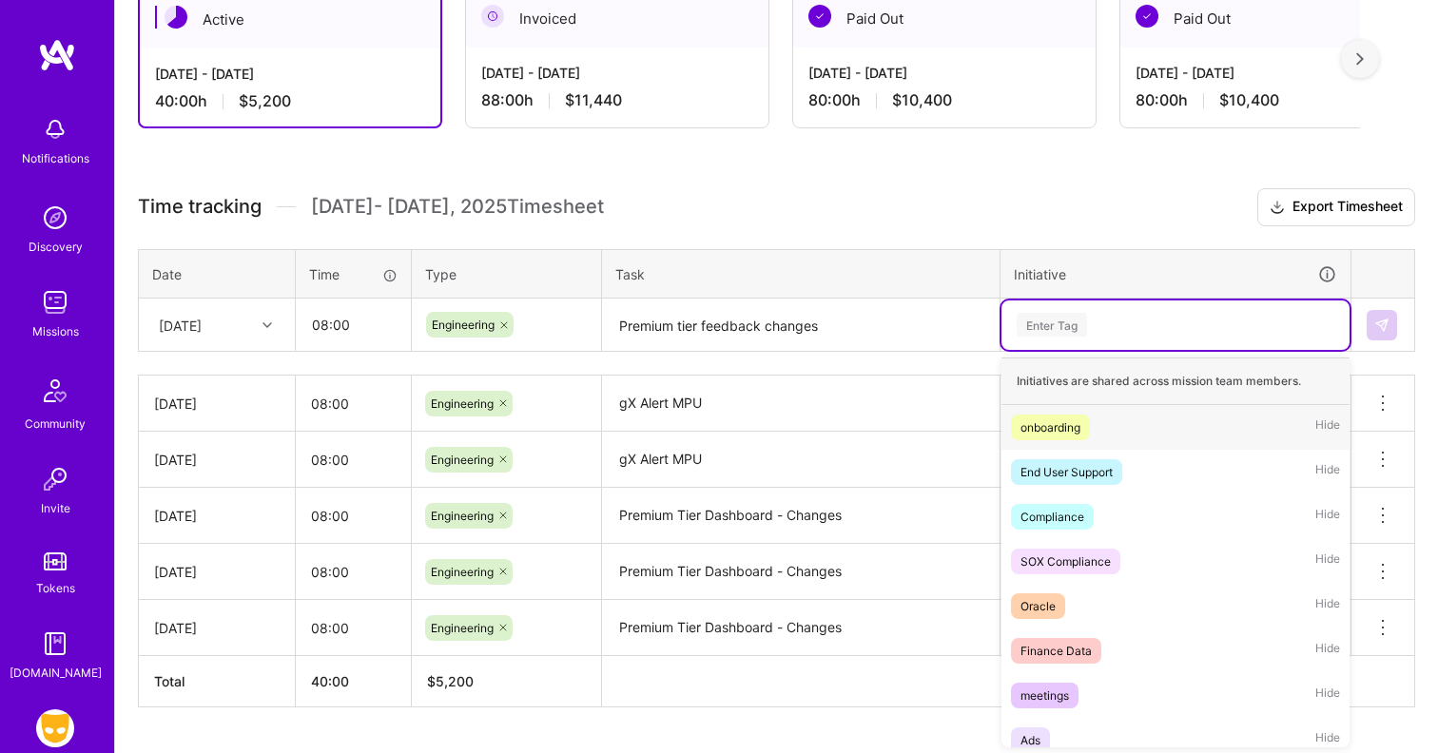
scroll to position [362, 0]
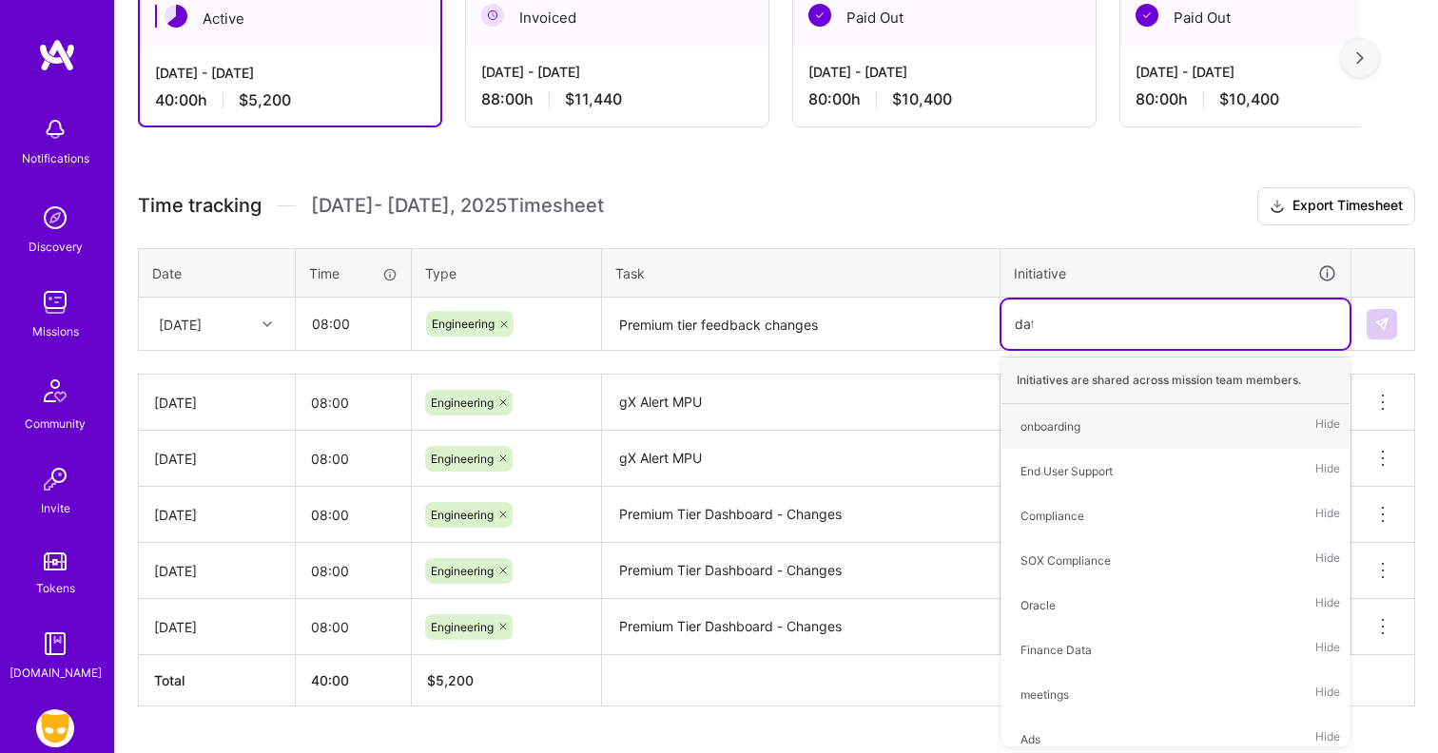
type input "data"
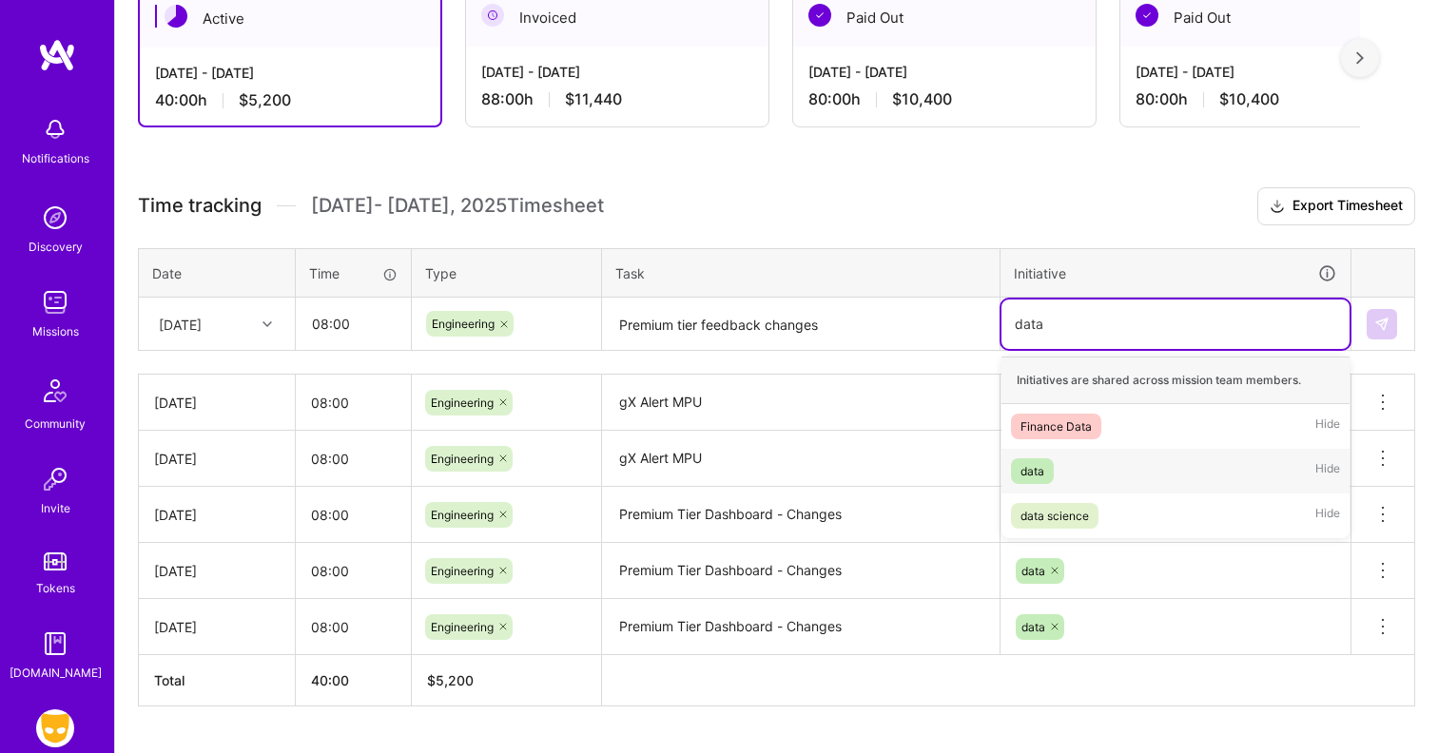
click at [1093, 477] on div "data Hide" at bounding box center [1175, 471] width 348 height 45
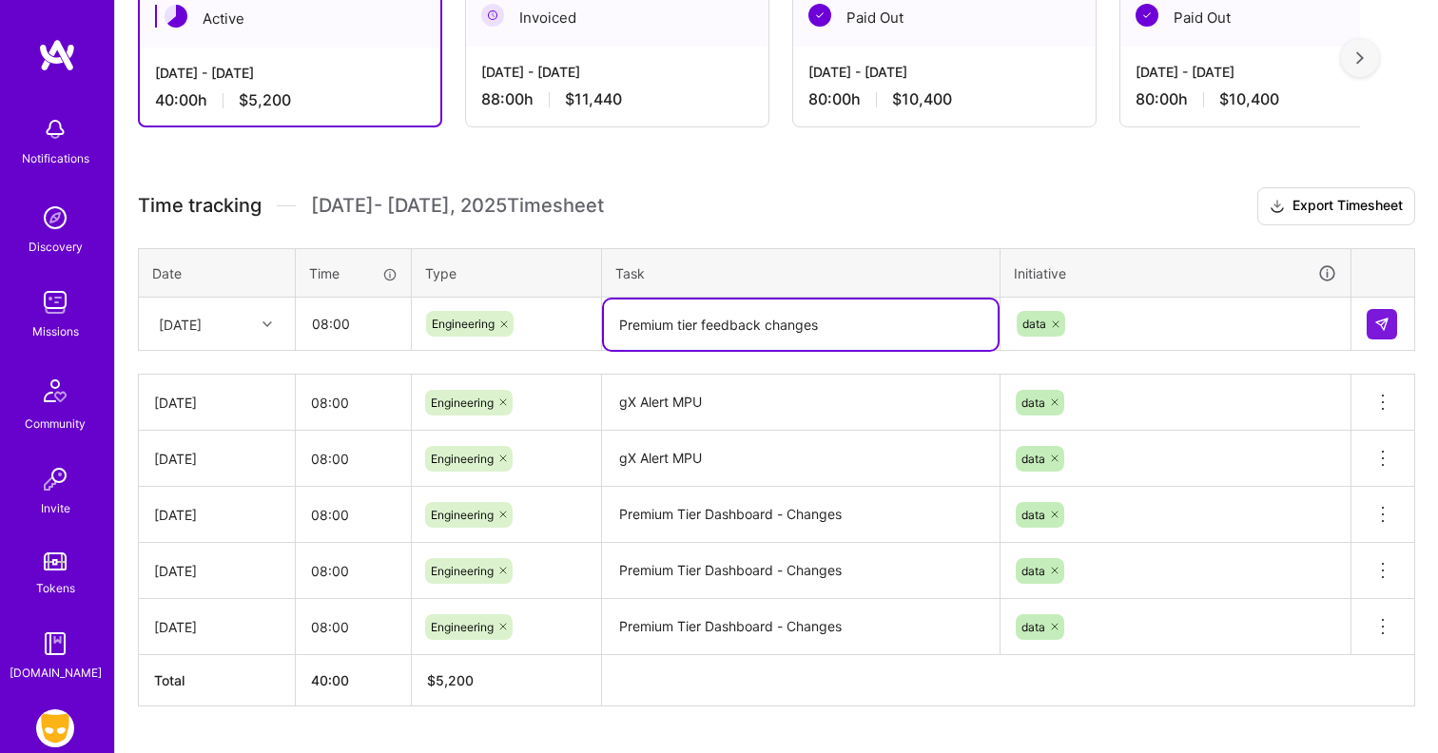
click at [703, 320] on textarea "Premium tier feedback changes" at bounding box center [801, 325] width 394 height 50
type textarea "Premium tier dashboard feedback changes"
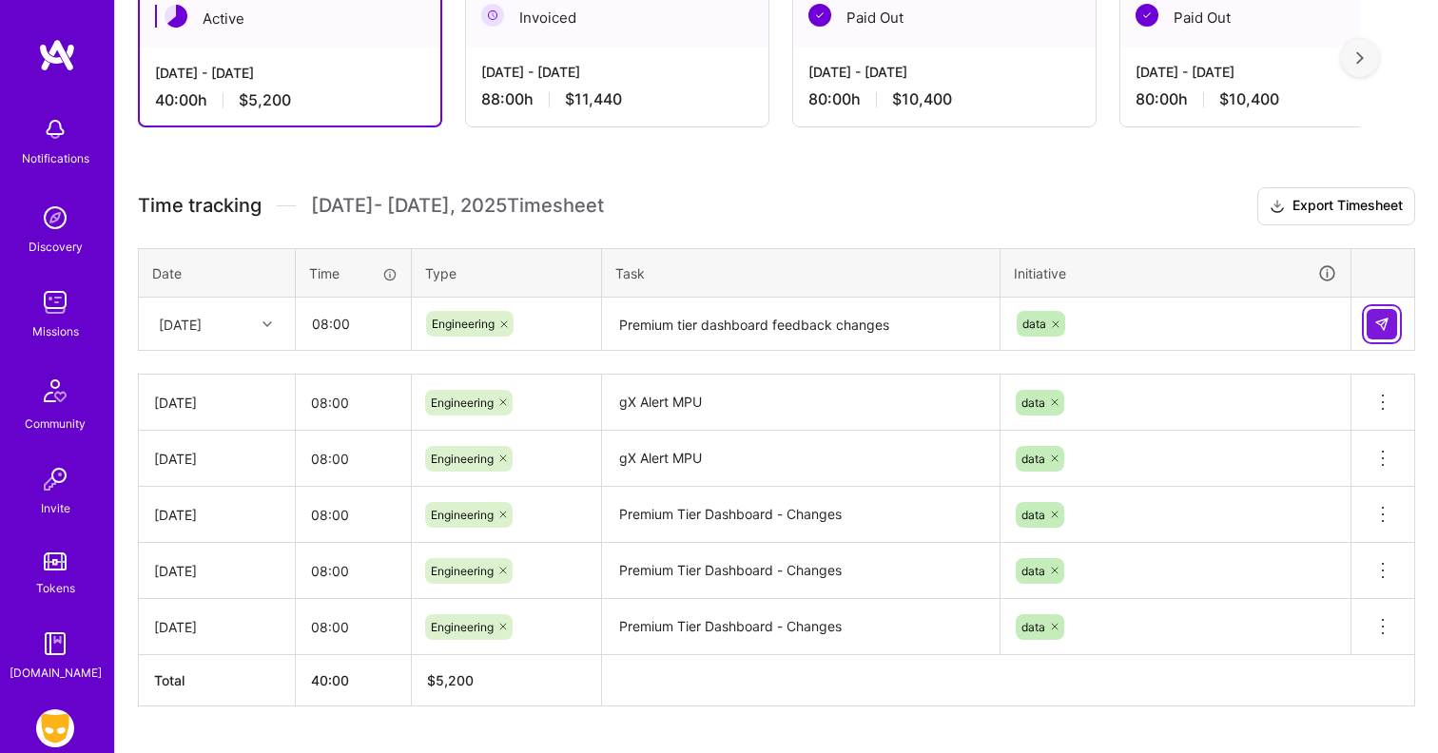
click at [1375, 320] on img at bounding box center [1381, 324] width 15 height 15
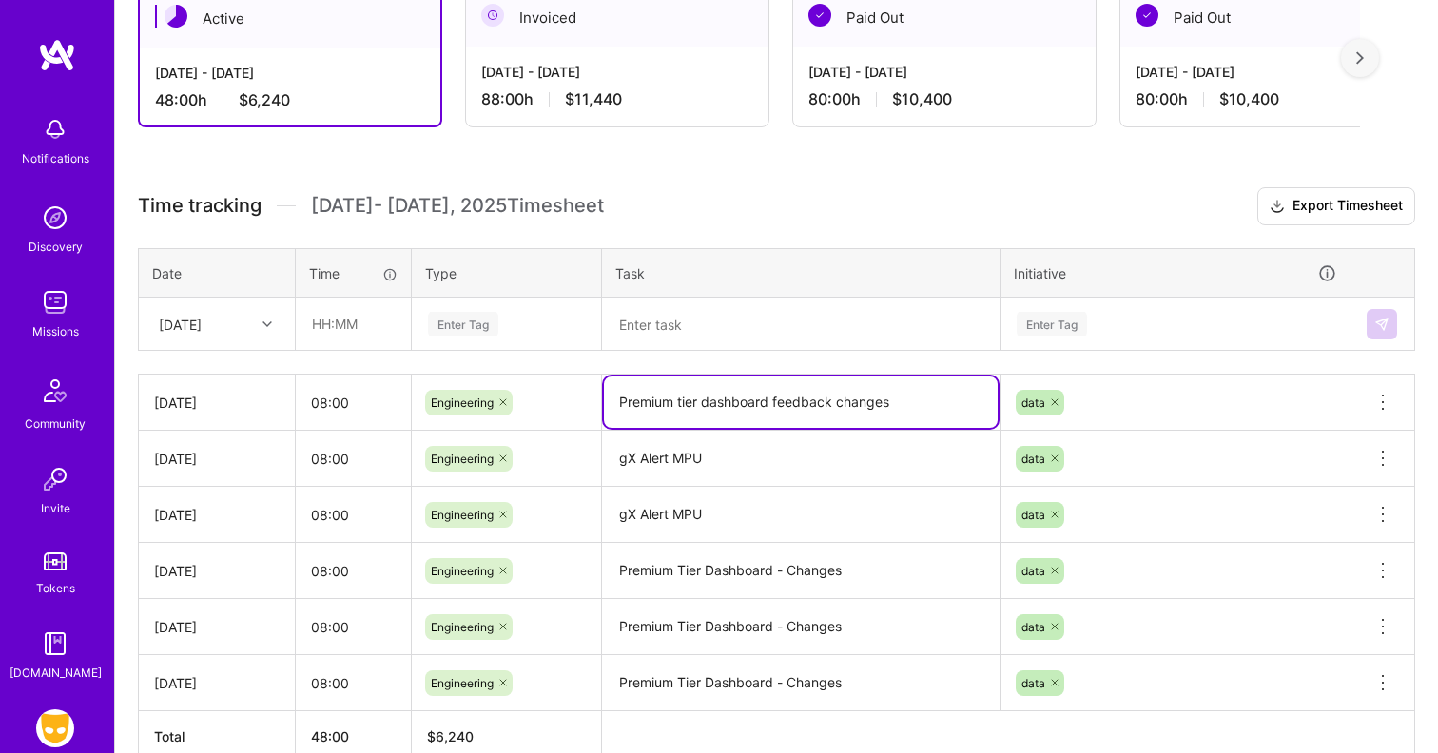
click at [796, 403] on textarea "Premium tier dashboard feedback changes" at bounding box center [801, 402] width 394 height 51
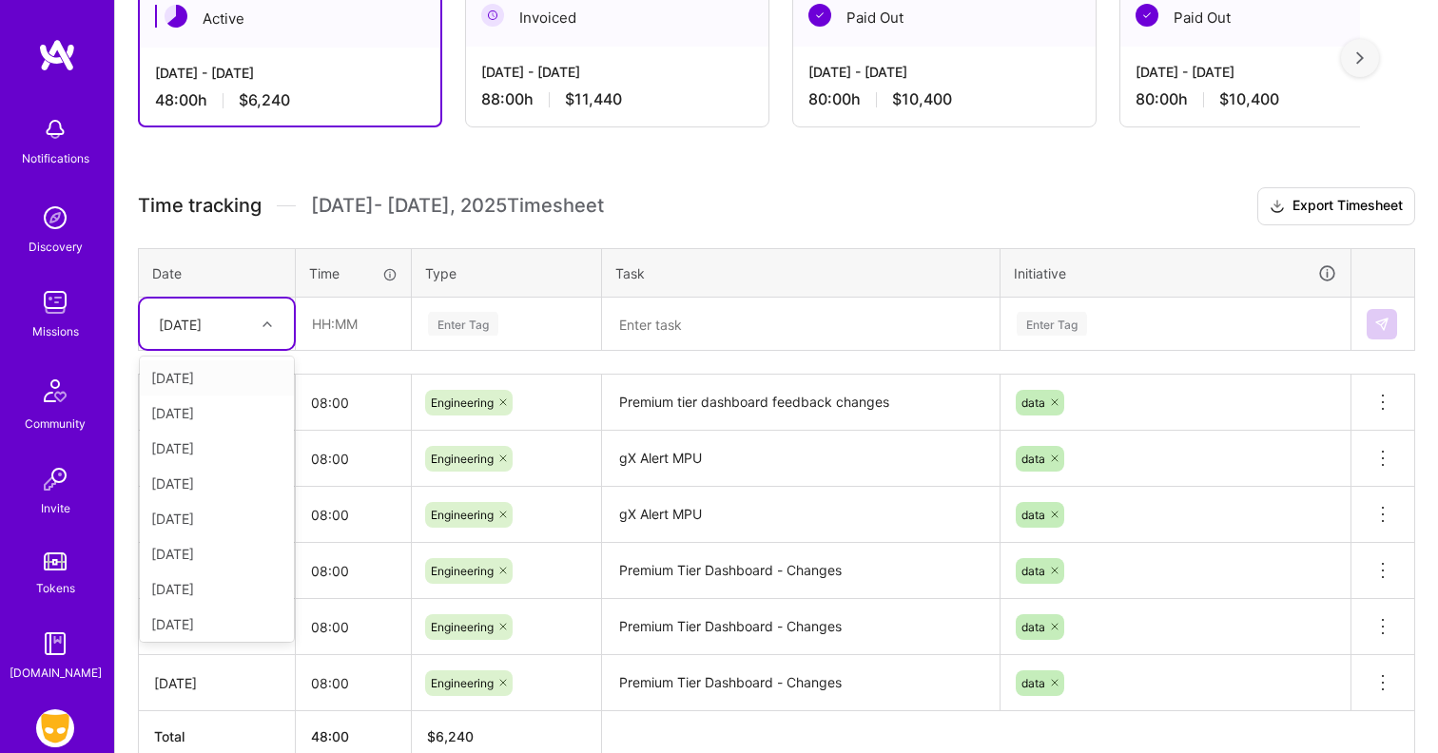
click at [198, 325] on div "[DATE]" at bounding box center [180, 324] width 43 height 20
click at [210, 582] on div "[DATE]" at bounding box center [217, 585] width 154 height 35
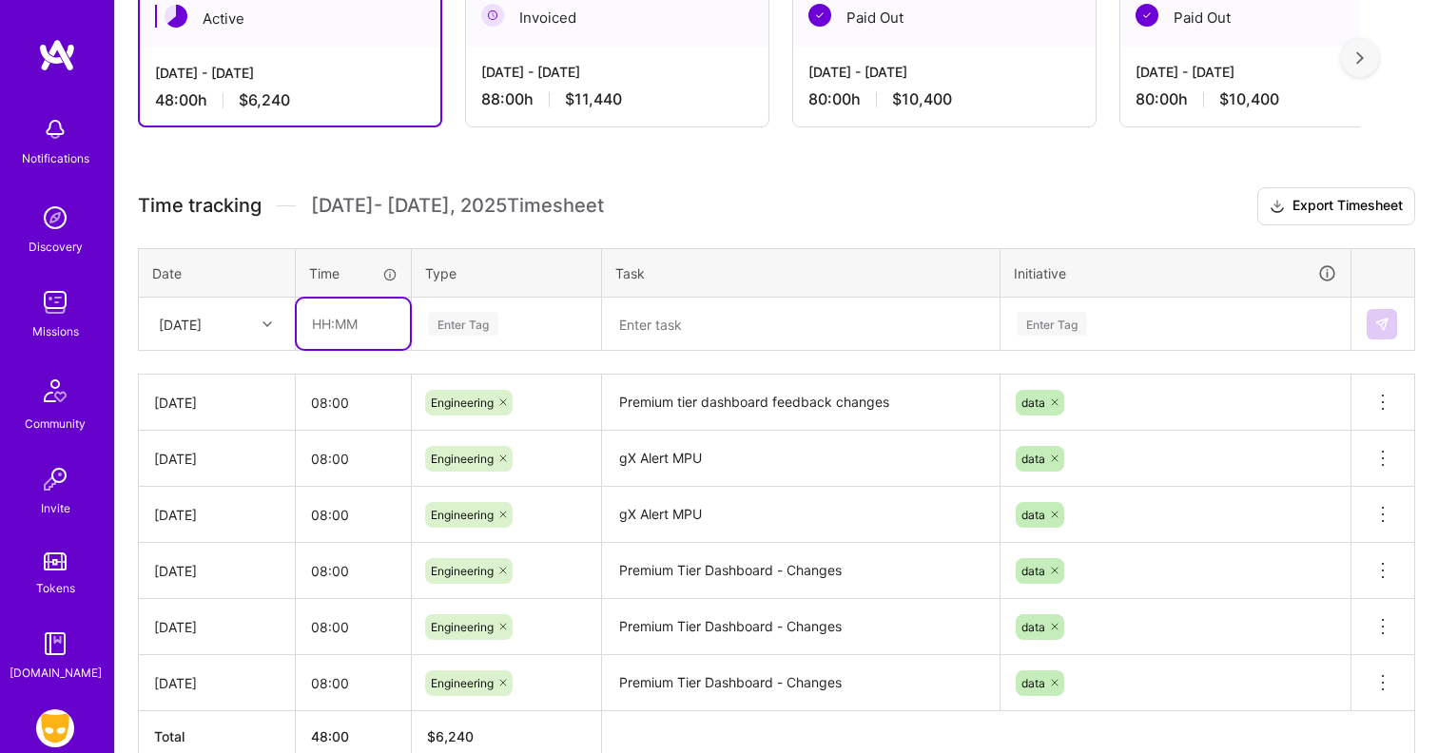
click at [345, 324] on input "text" at bounding box center [353, 324] width 113 height 50
type input "08:00"
click at [470, 321] on div "Enter Tag" at bounding box center [463, 323] width 70 height 29
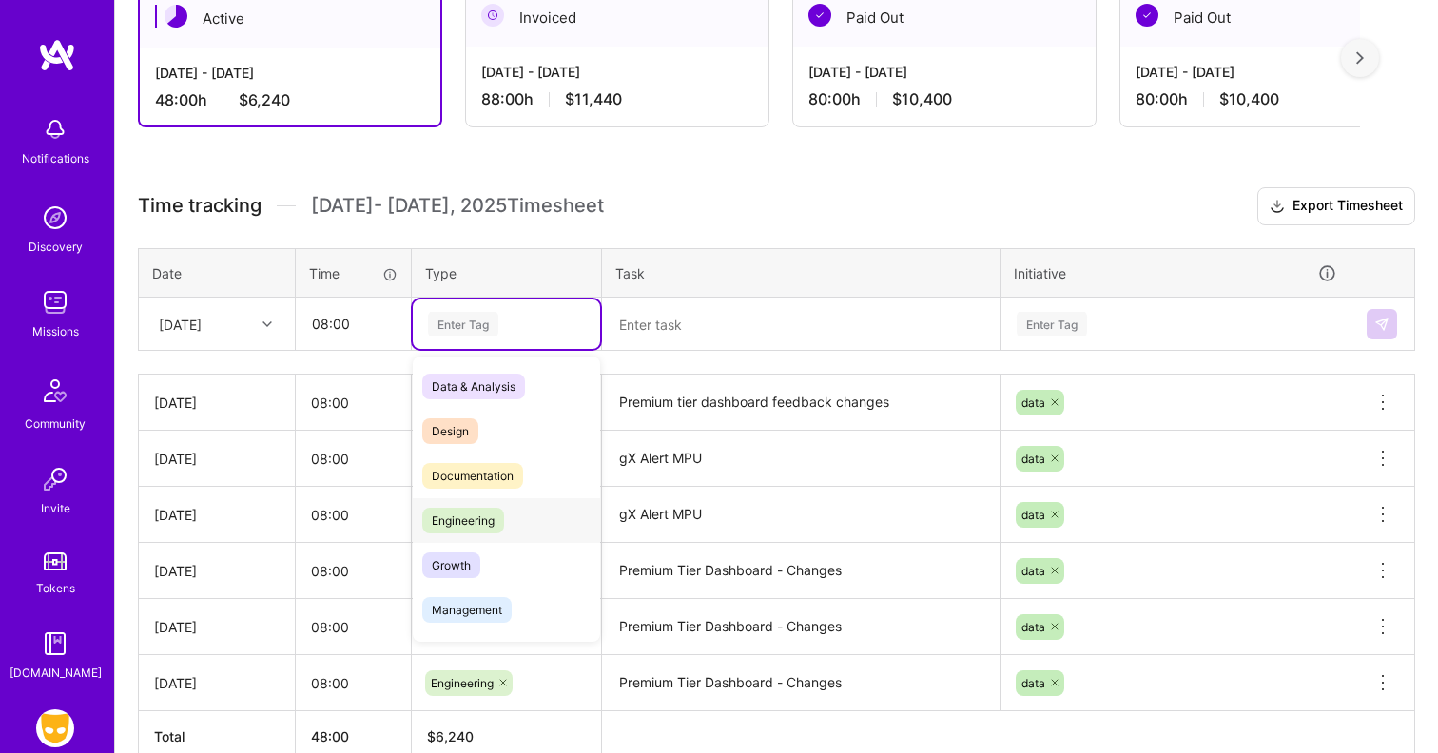
click at [487, 531] on span "Engineering" at bounding box center [463, 521] width 82 height 26
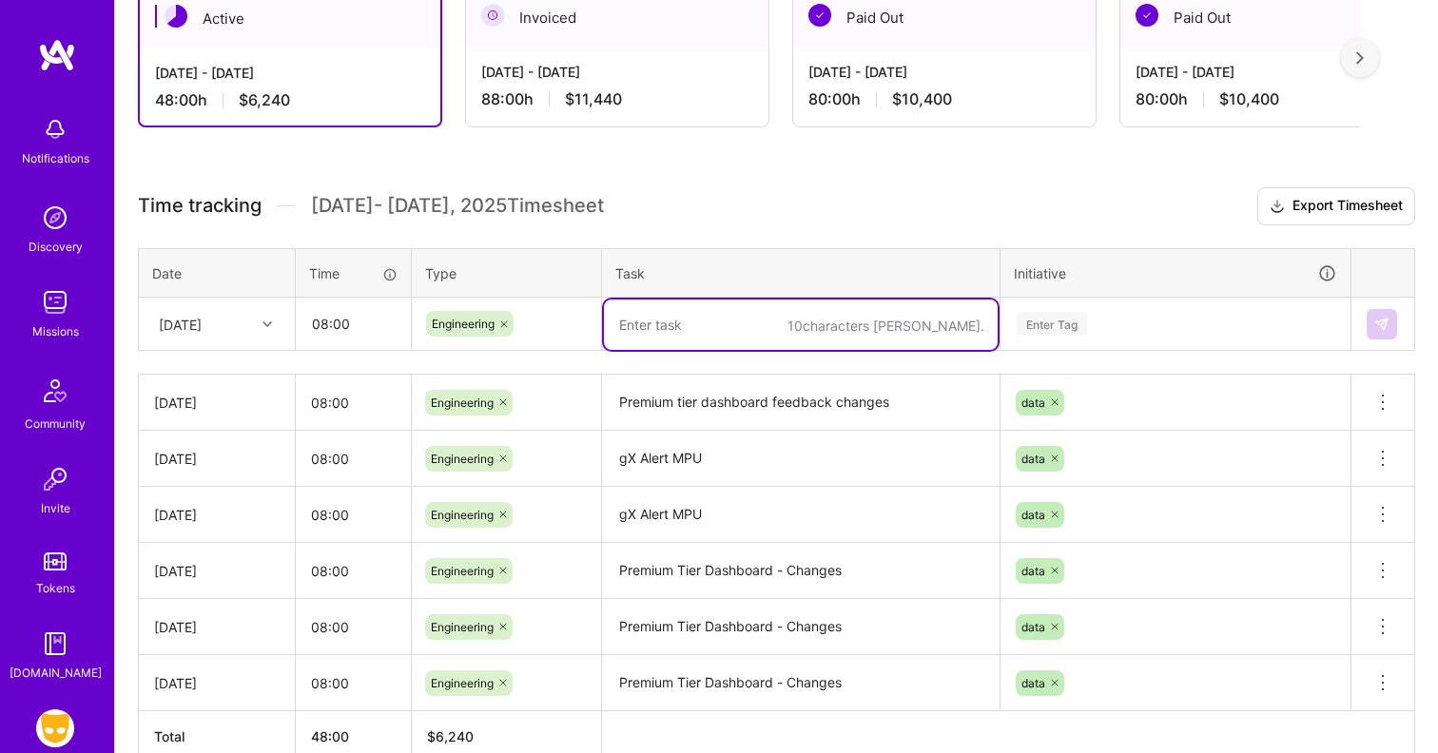
click at [660, 334] on textarea at bounding box center [801, 325] width 394 height 50
paste textarea "Premium tier dashboard feedback changes"
type textarea "Premium tier dashboard feedback changes"
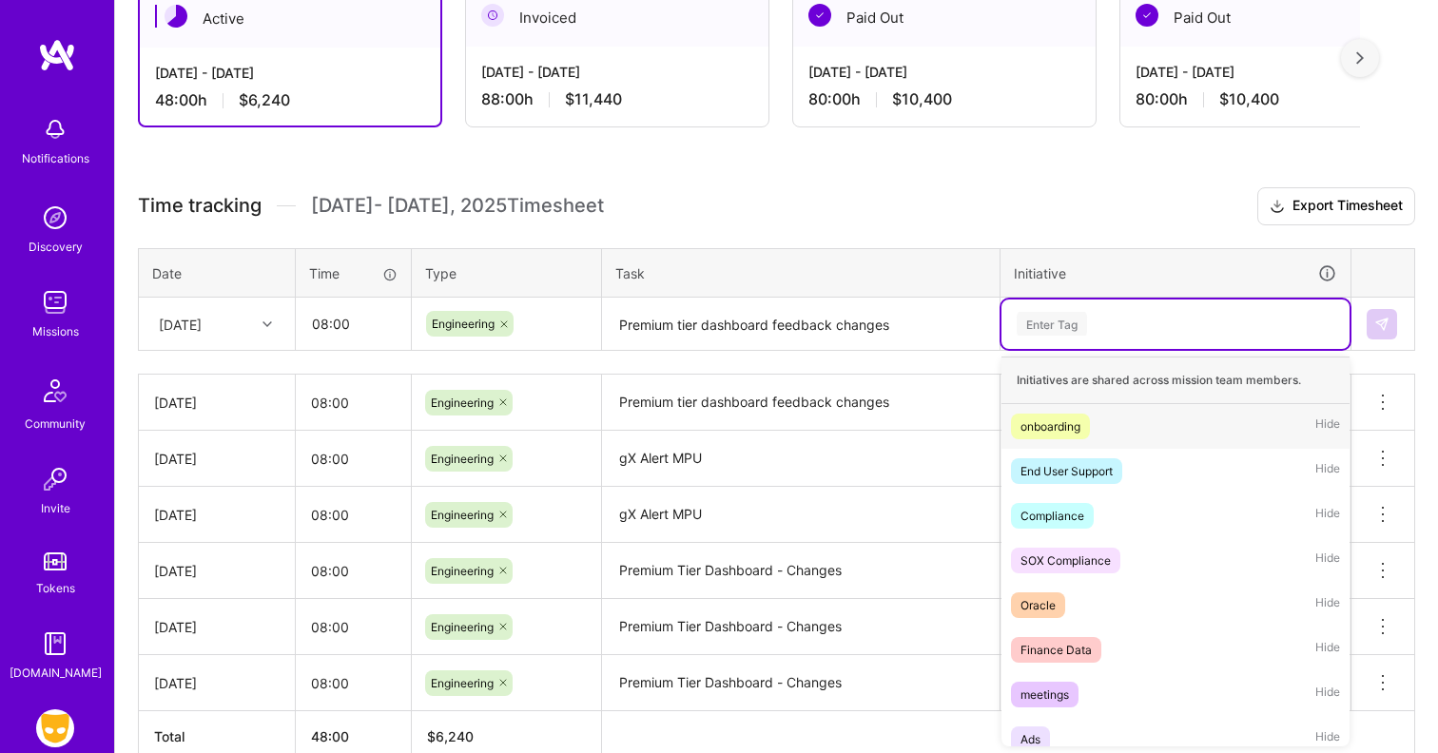
click at [1080, 323] on div "Enter Tag" at bounding box center [1051, 323] width 70 height 29
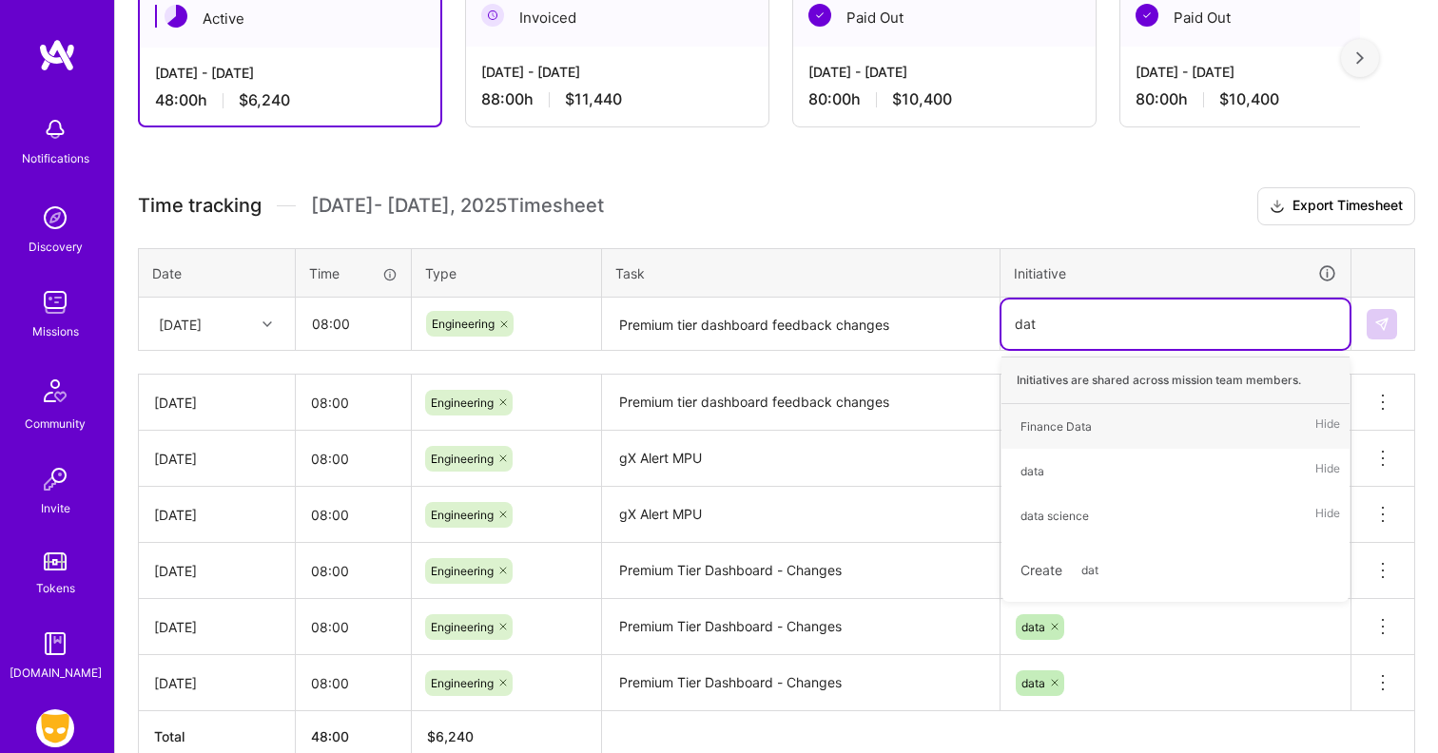
type input "data"
click at [1074, 478] on div "data Hide" at bounding box center [1175, 471] width 348 height 45
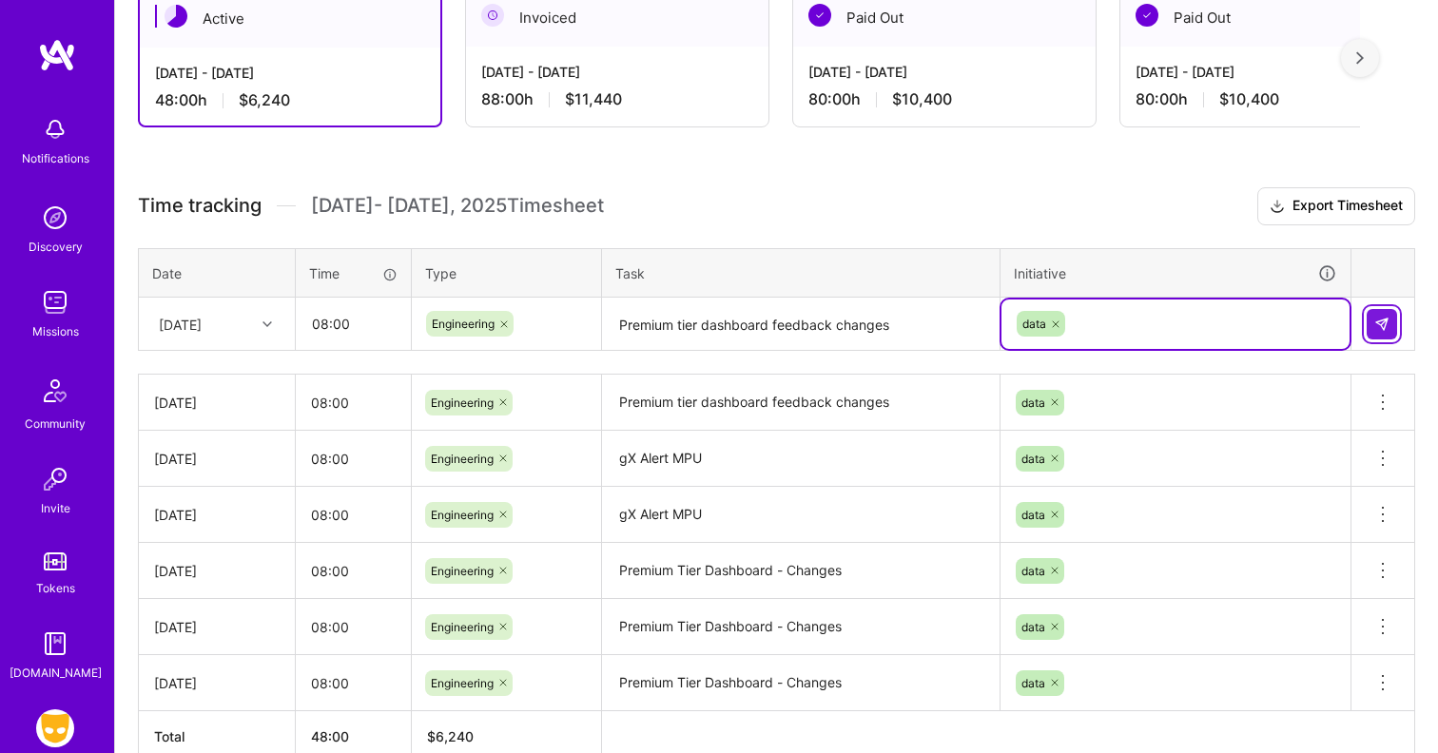
click at [1374, 327] on img at bounding box center [1381, 324] width 15 height 15
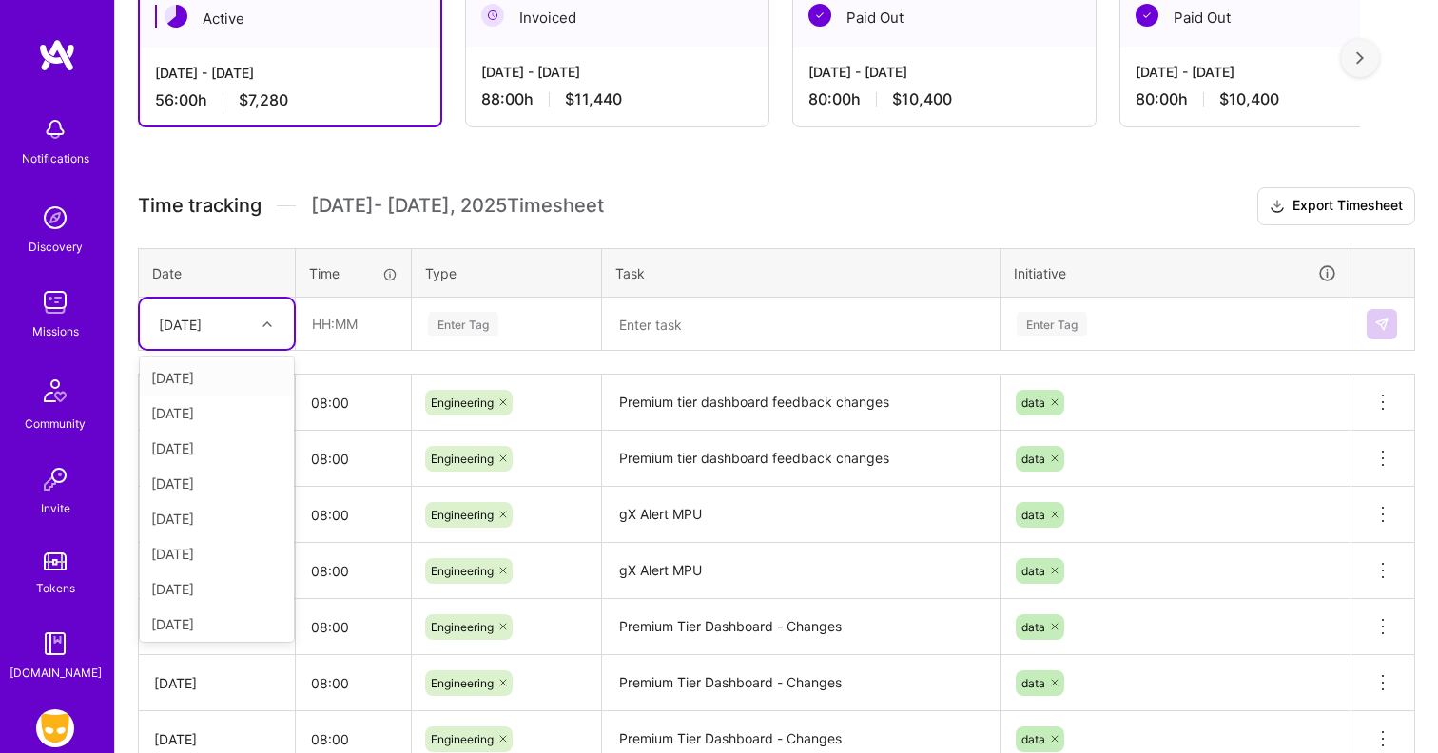
click at [247, 321] on div "[DATE]" at bounding box center [202, 323] width 106 height 31
click at [206, 614] on div "[DATE]" at bounding box center [217, 620] width 154 height 35
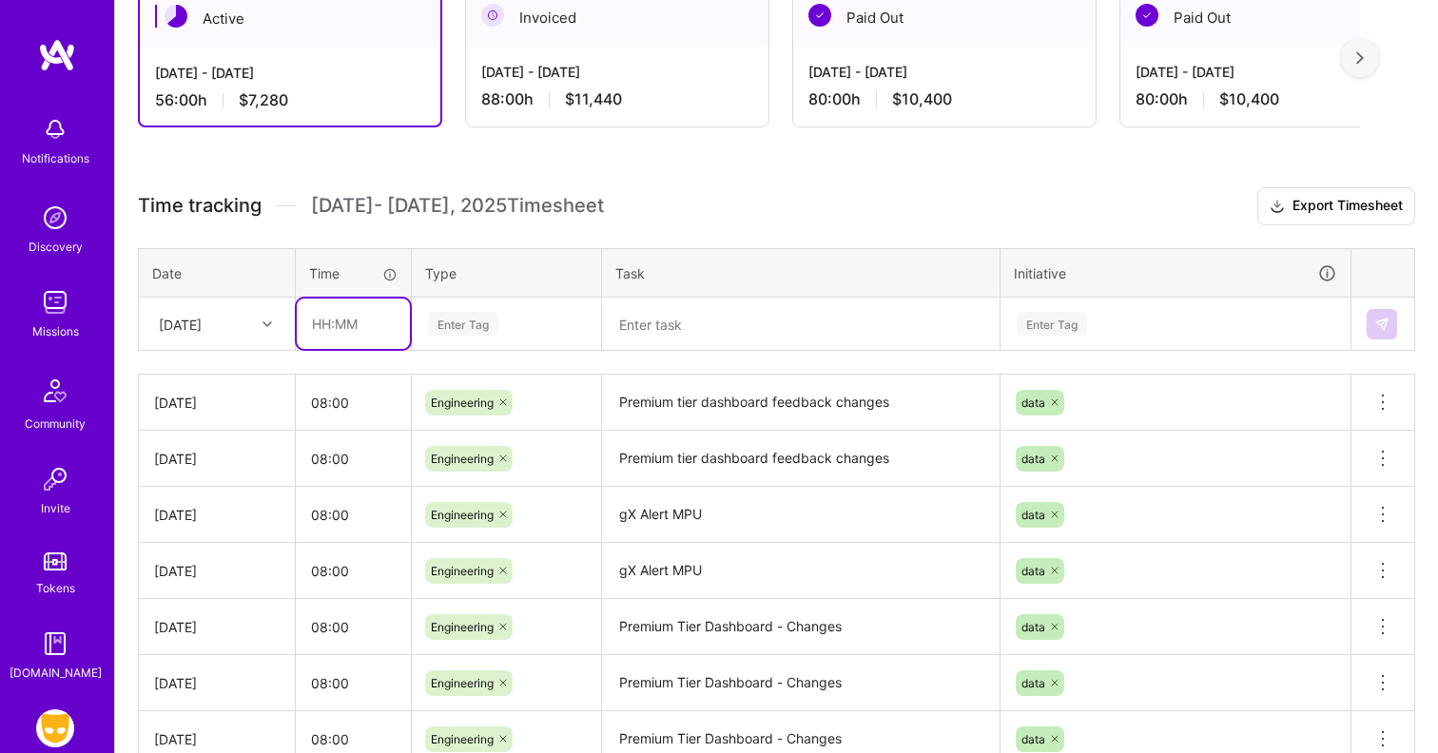
click at [341, 338] on input "text" at bounding box center [353, 324] width 113 height 50
type input "08:00"
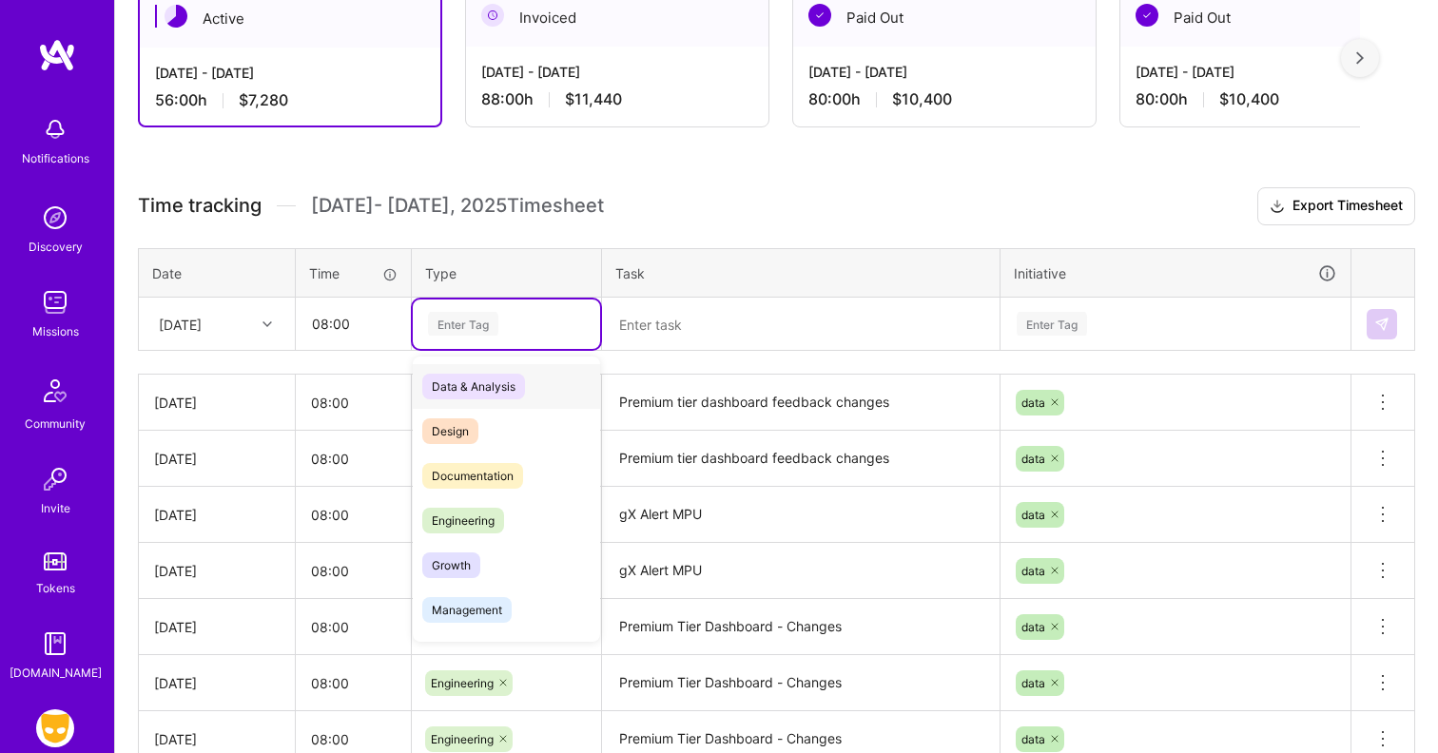
click at [496, 321] on div "Enter Tag" at bounding box center [463, 323] width 70 height 29
click at [475, 510] on span "Engineering" at bounding box center [463, 521] width 82 height 26
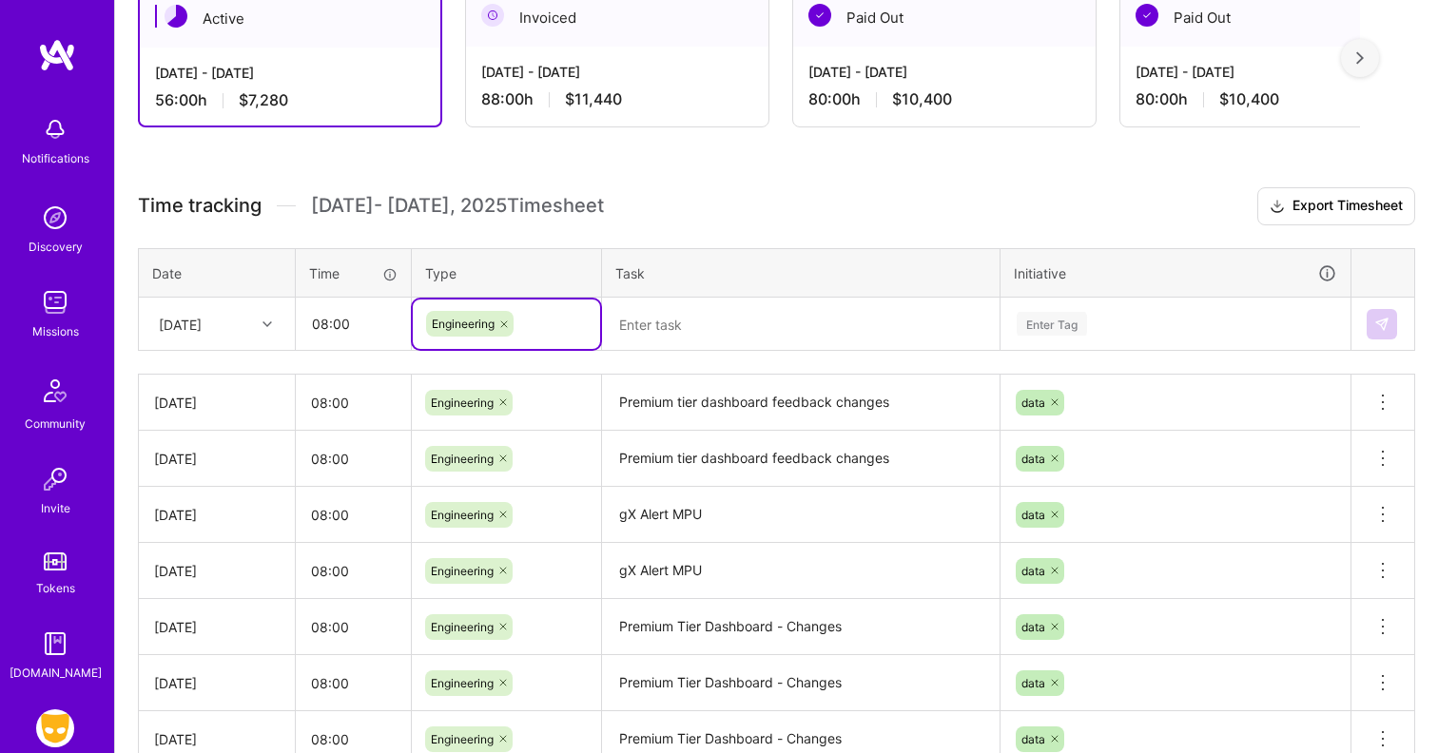
click at [637, 316] on textarea at bounding box center [801, 325] width 394 height 50
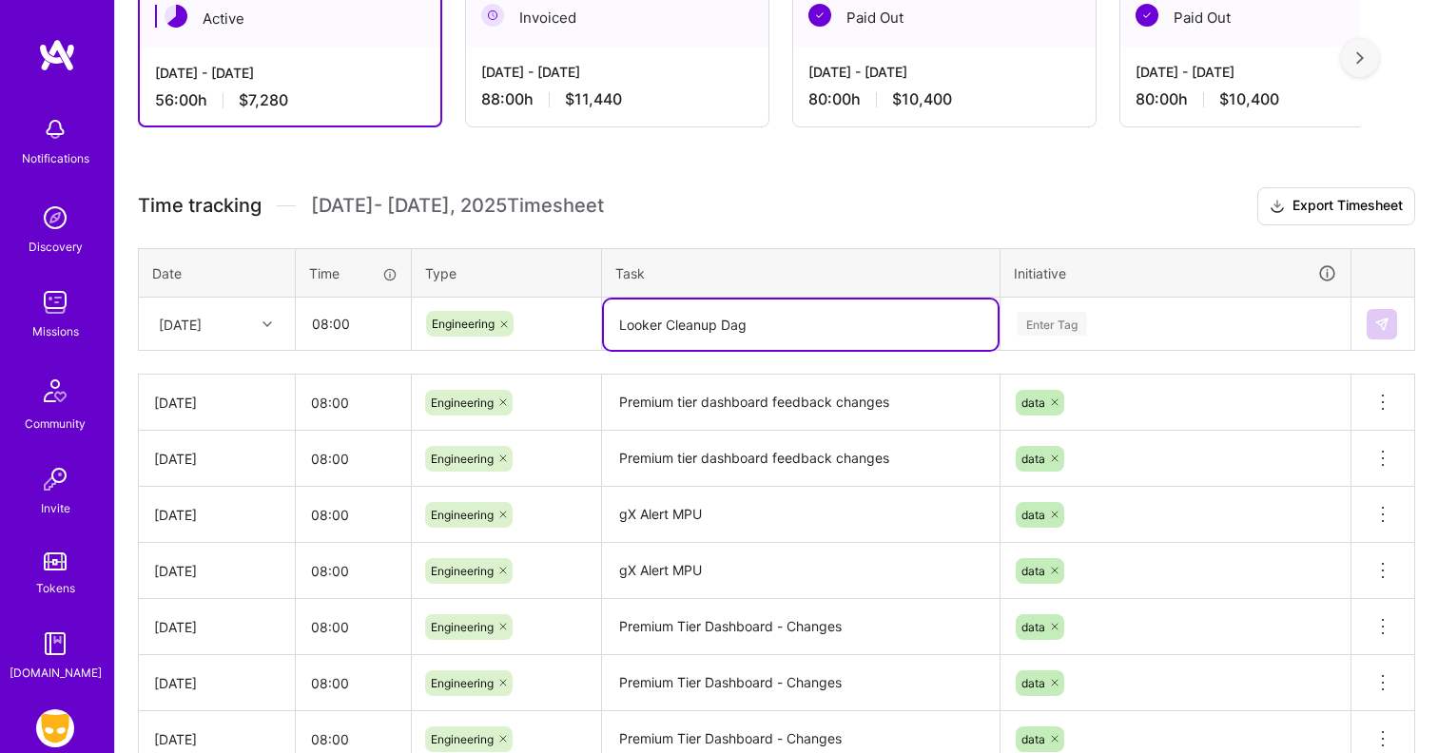
type textarea "Looker Cleanup Dag"
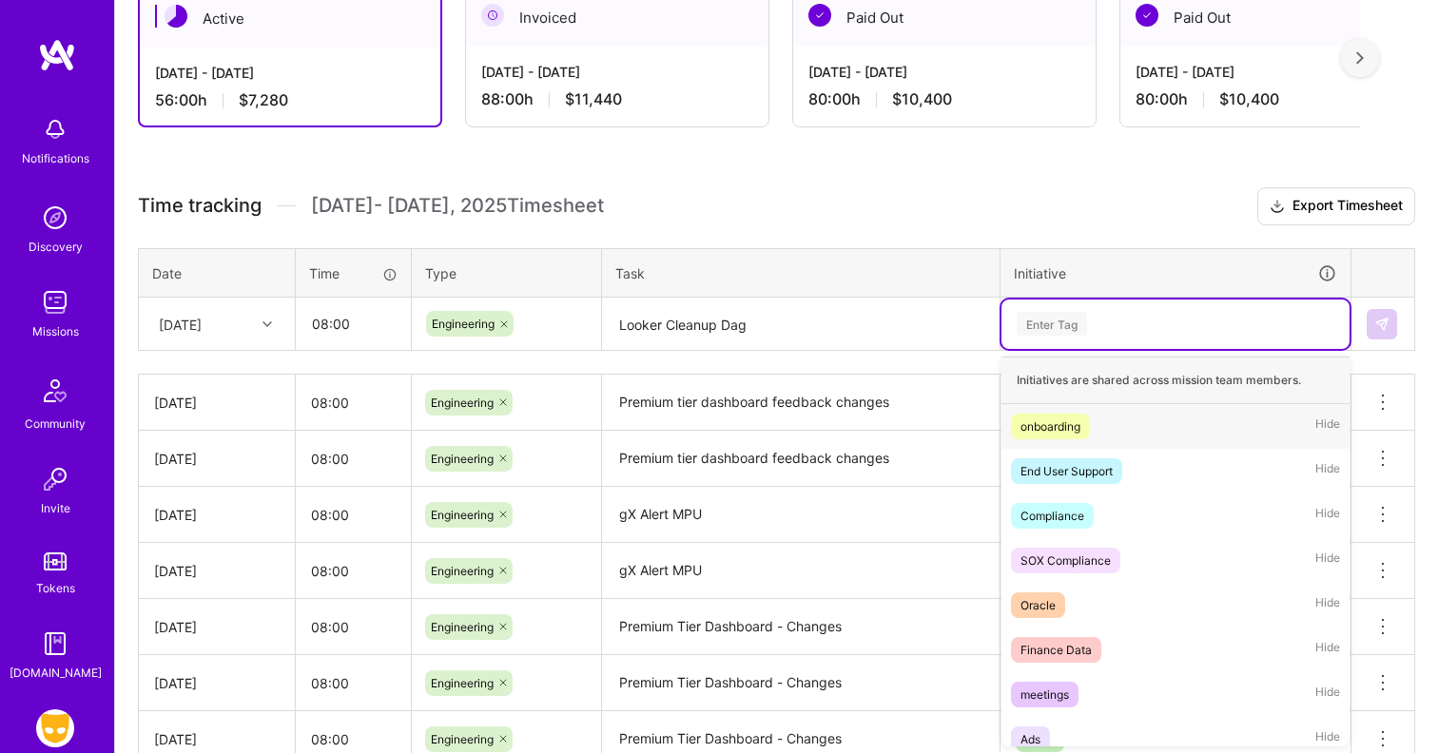
click at [1068, 312] on div "Enter Tag" at bounding box center [1051, 323] width 70 height 29
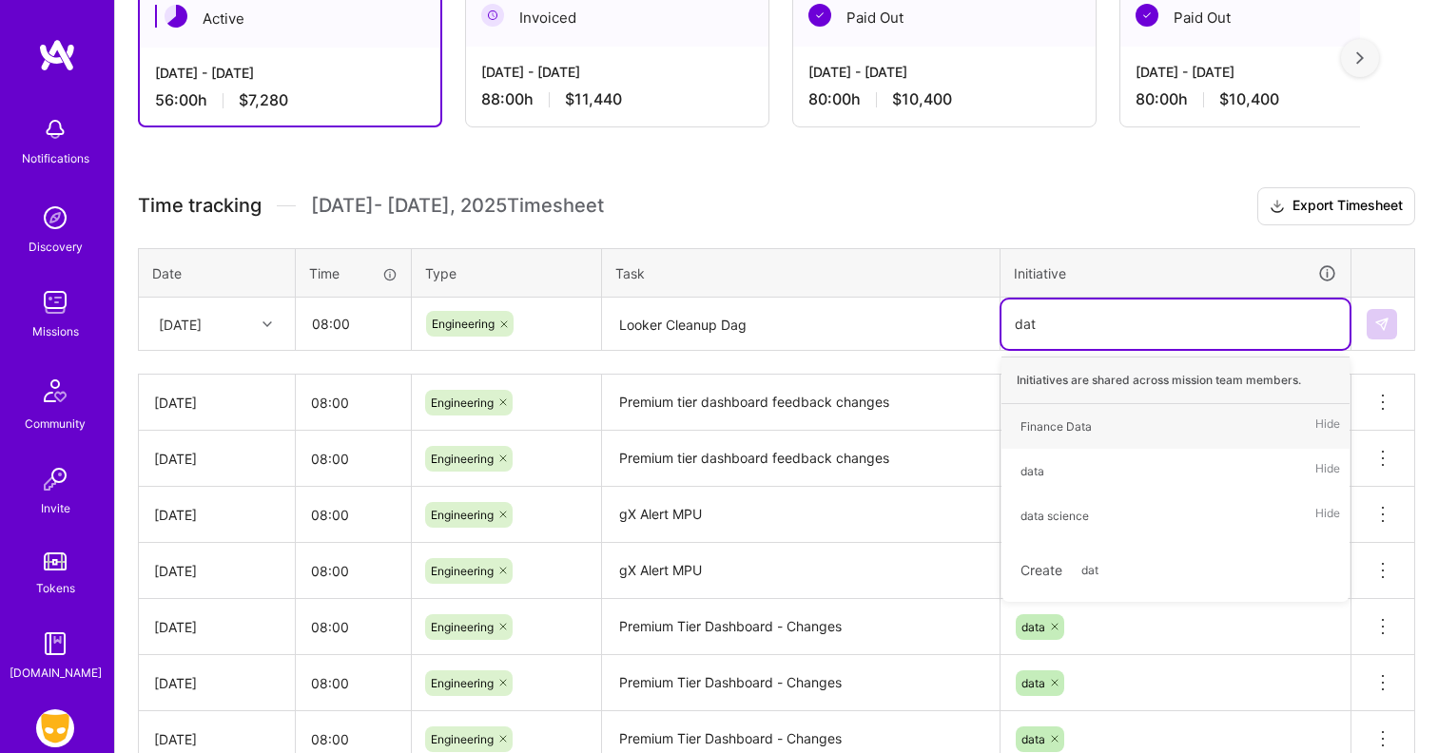
type input "data"
click at [1090, 458] on div "data Hide" at bounding box center [1175, 471] width 348 height 45
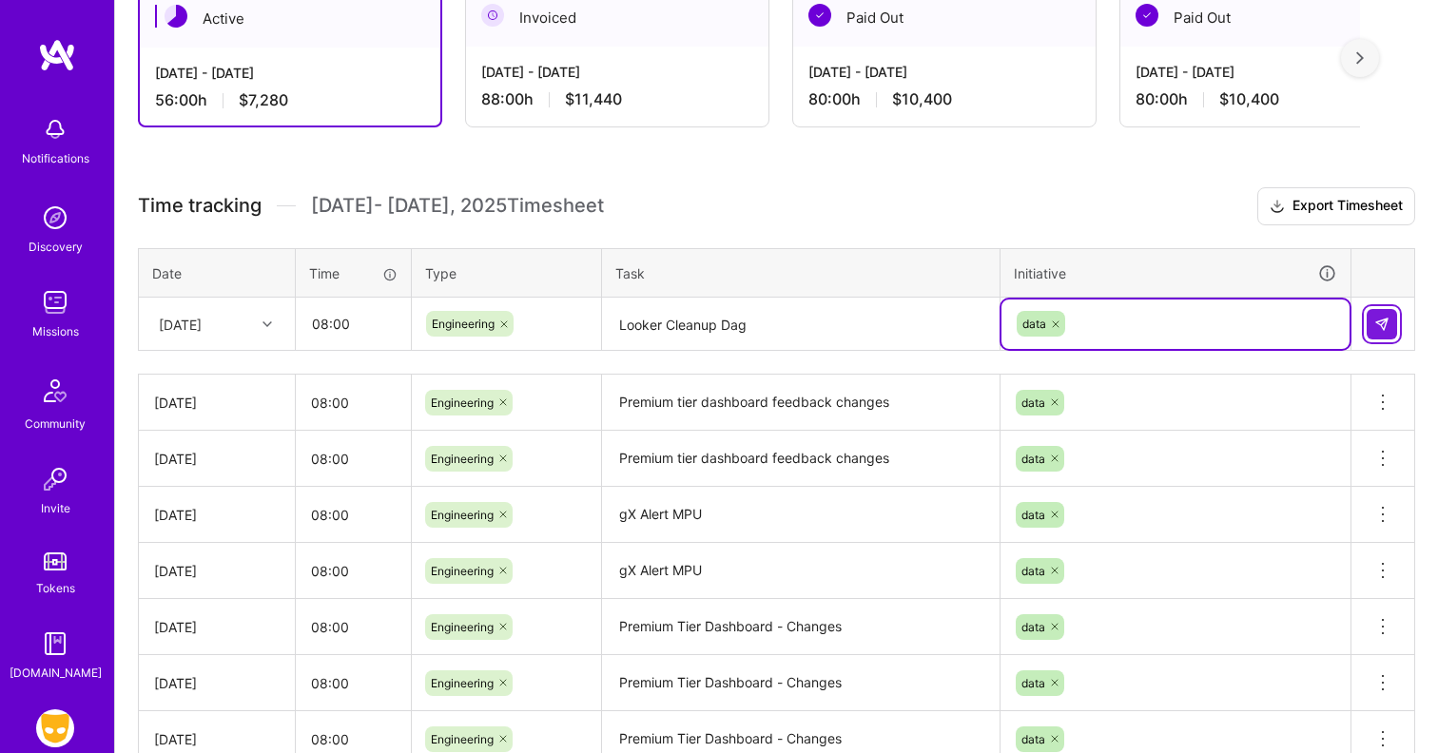
click at [1396, 325] on button at bounding box center [1381, 324] width 30 height 30
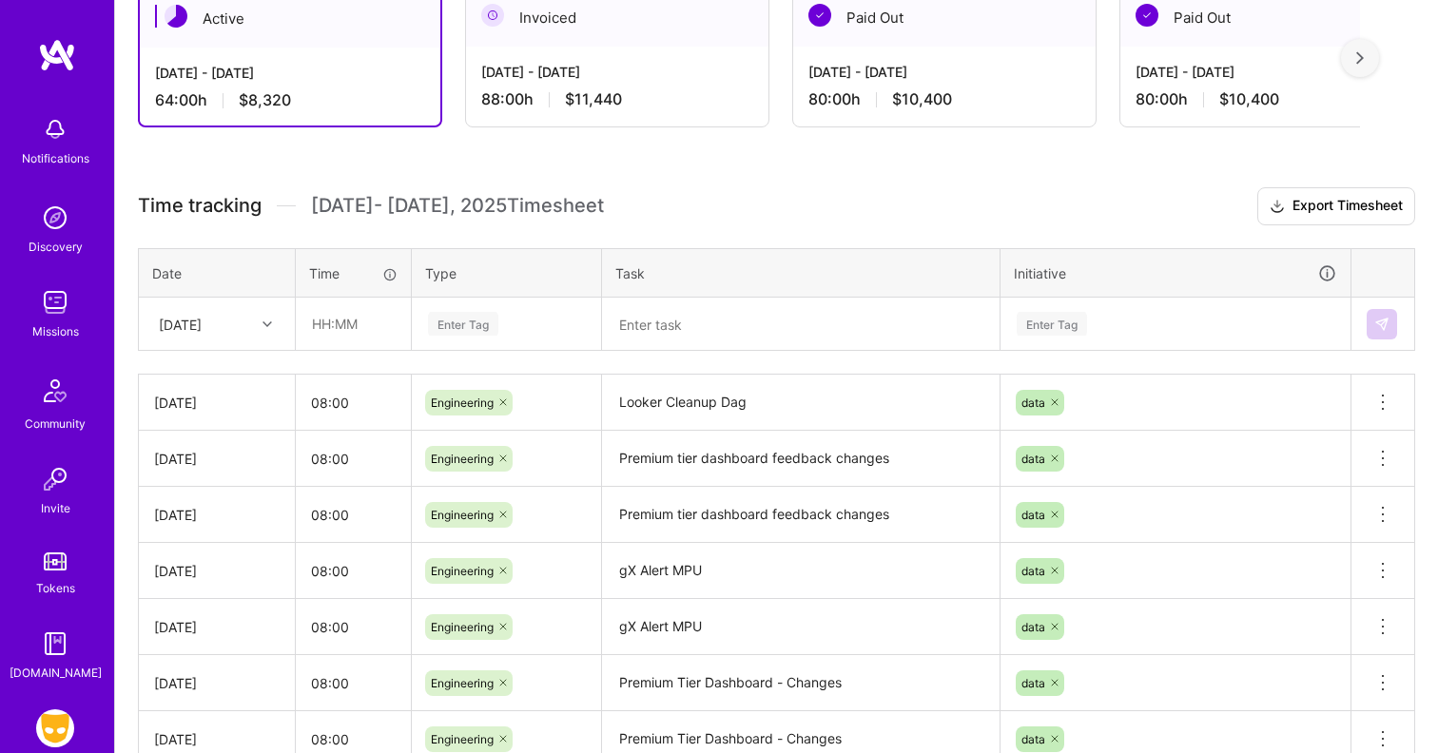
click at [757, 189] on h3 "Time tracking [DATE] - [DATE] Timesheet Export Timesheet" at bounding box center [776, 206] width 1277 height 38
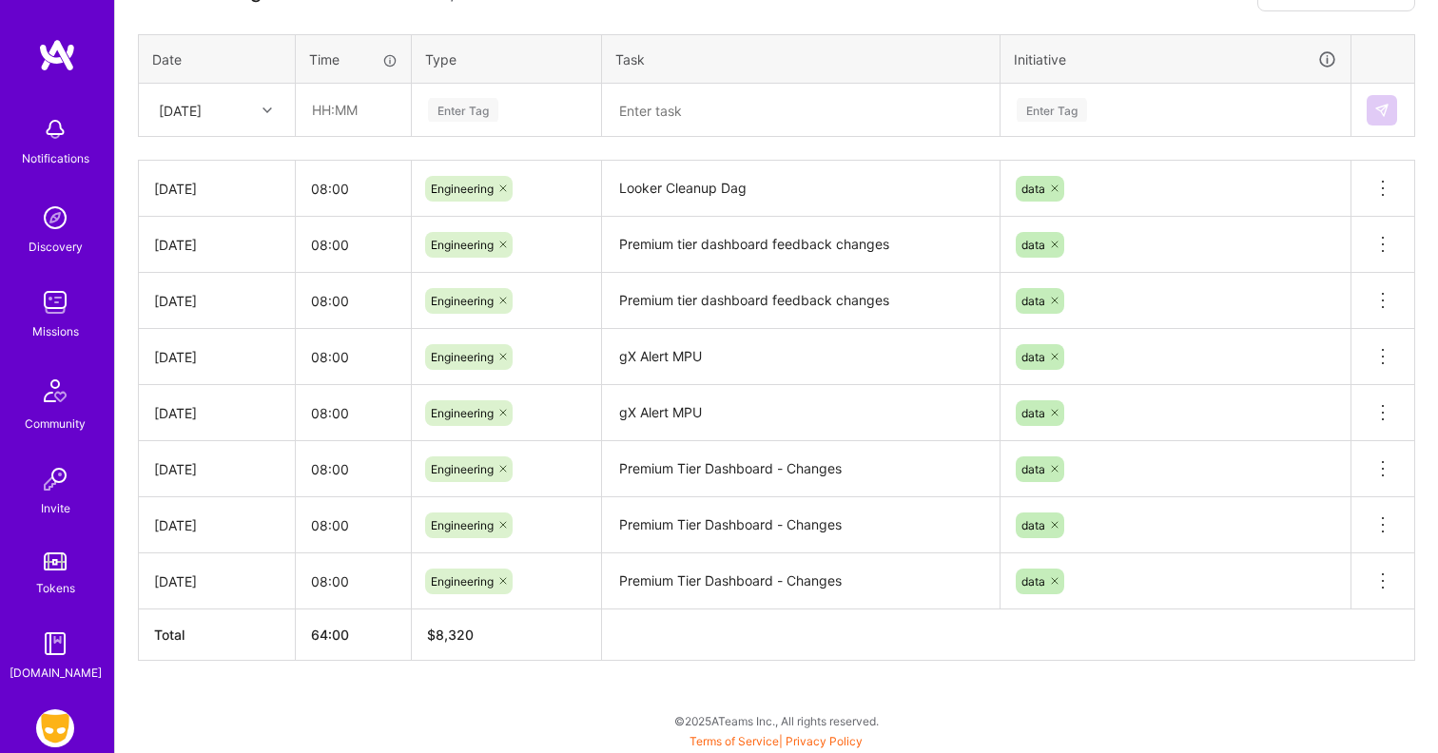
scroll to position [0, 0]
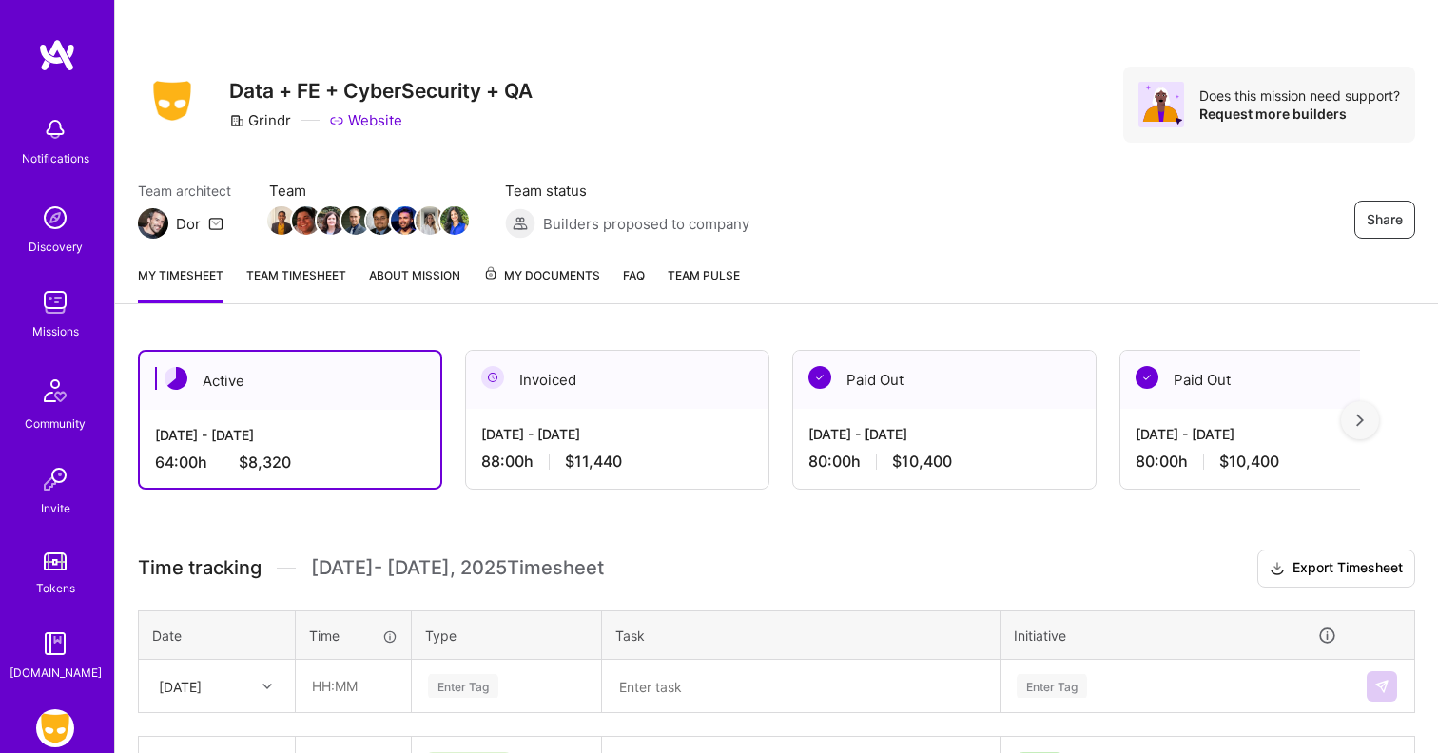
click at [493, 321] on div "Share Data + FE + CyberSecurity + QA Grindr Website Does this mission need supp…" at bounding box center [776, 665] width 1324 height 1330
click at [655, 318] on div "Share Data + FE + CyberSecurity + QA Grindr Website Does this mission need supp…" at bounding box center [776, 665] width 1324 height 1330
click at [438, 282] on link "About Mission" at bounding box center [414, 284] width 91 height 38
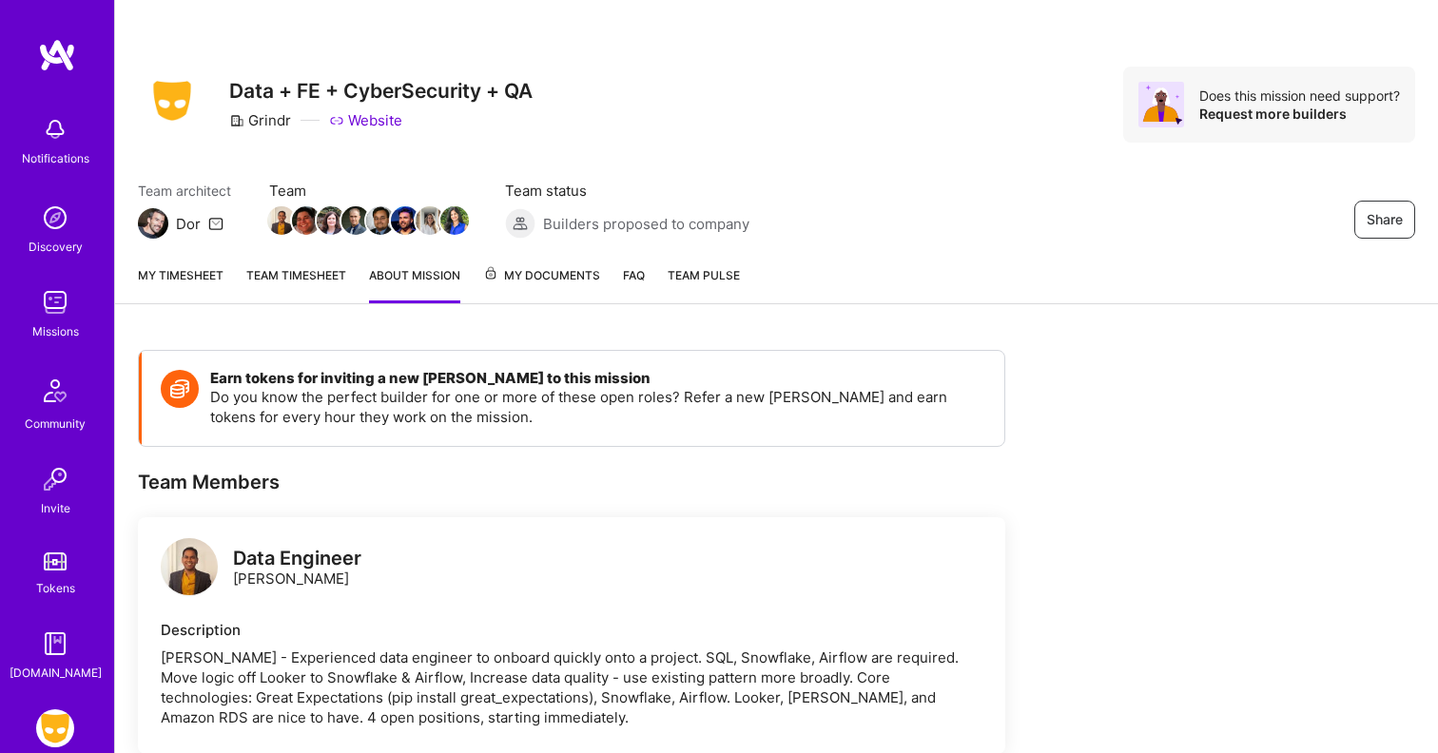
click at [53, 324] on div "Missions" at bounding box center [55, 331] width 47 height 20
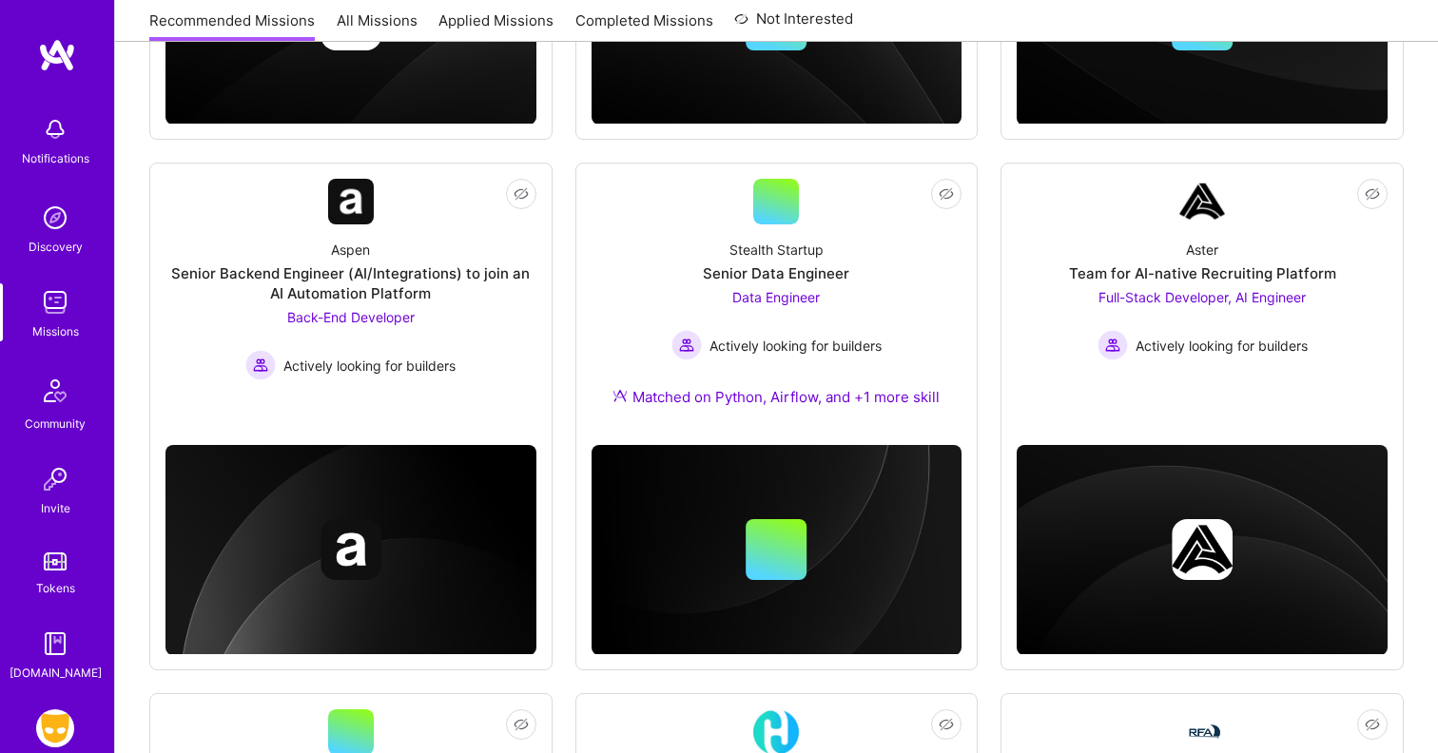
scroll to position [788, 0]
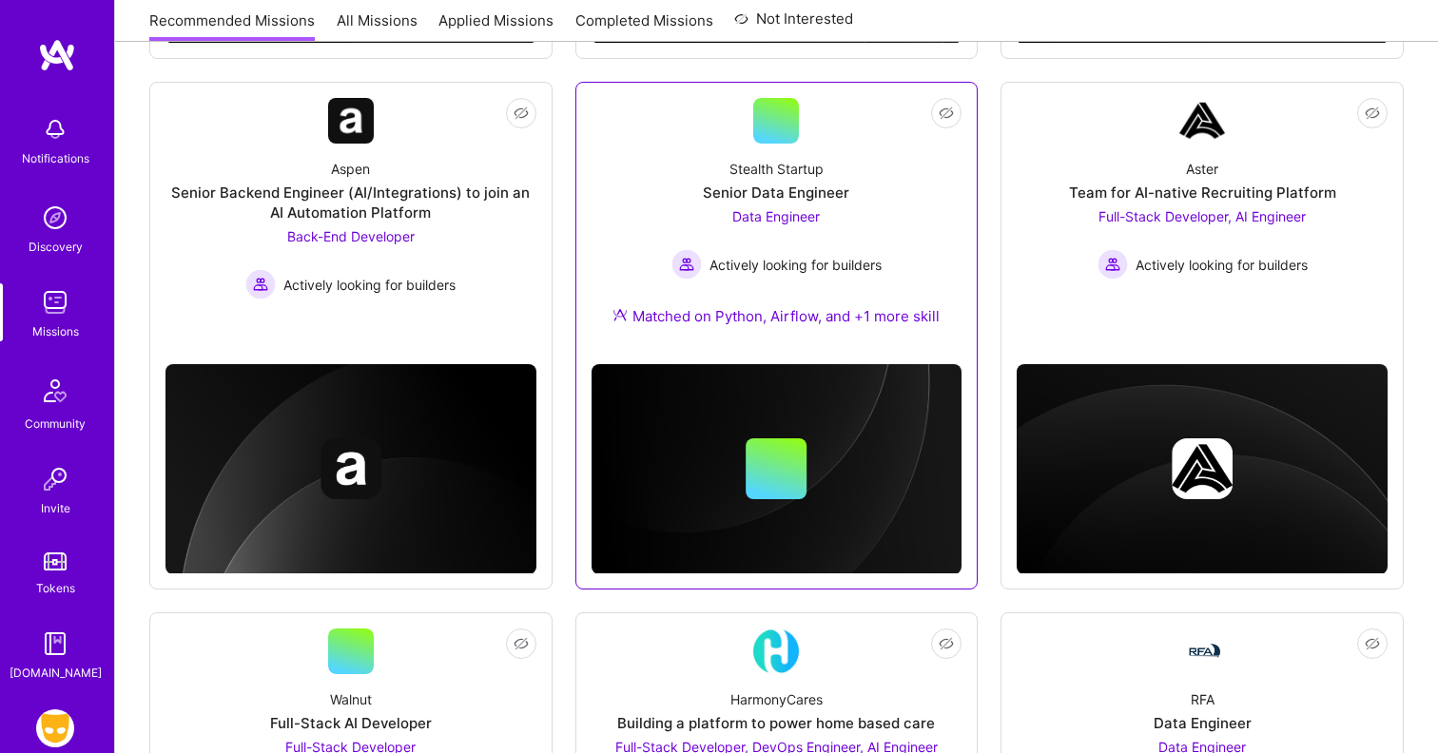
click at [803, 281] on div "Stealth Startup Senior Data Engineer Data Engineer Actively looking for builder…" at bounding box center [776, 246] width 371 height 205
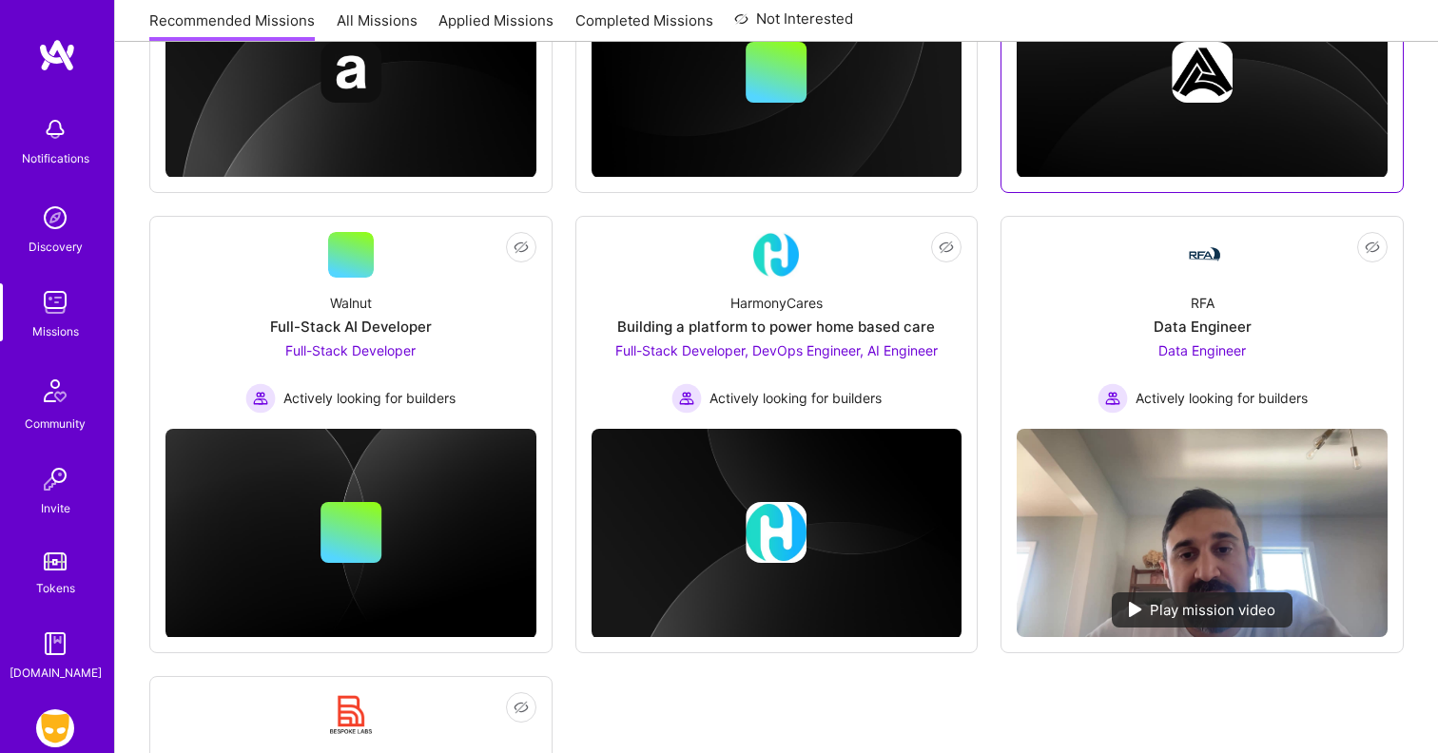
scroll to position [1382, 0]
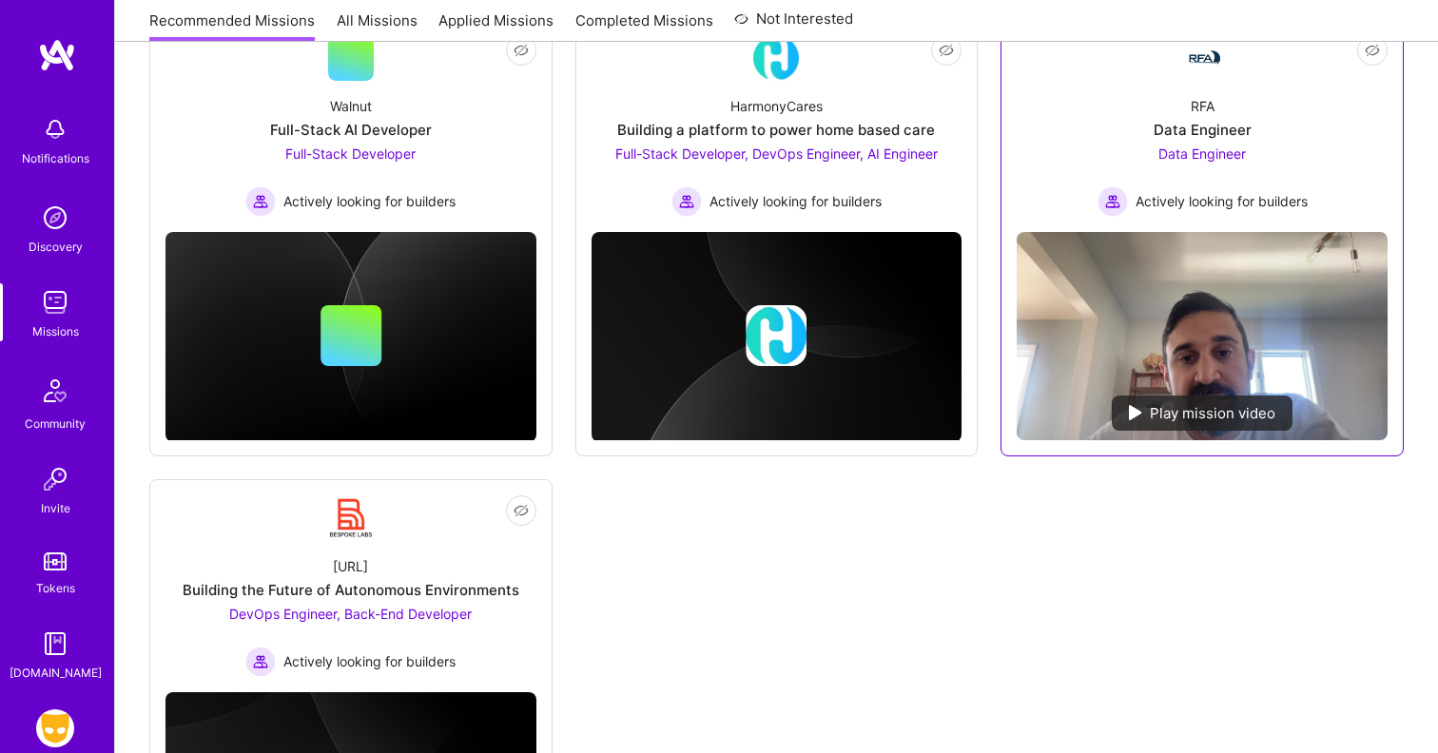
click at [1133, 317] on img at bounding box center [1201, 336] width 371 height 208
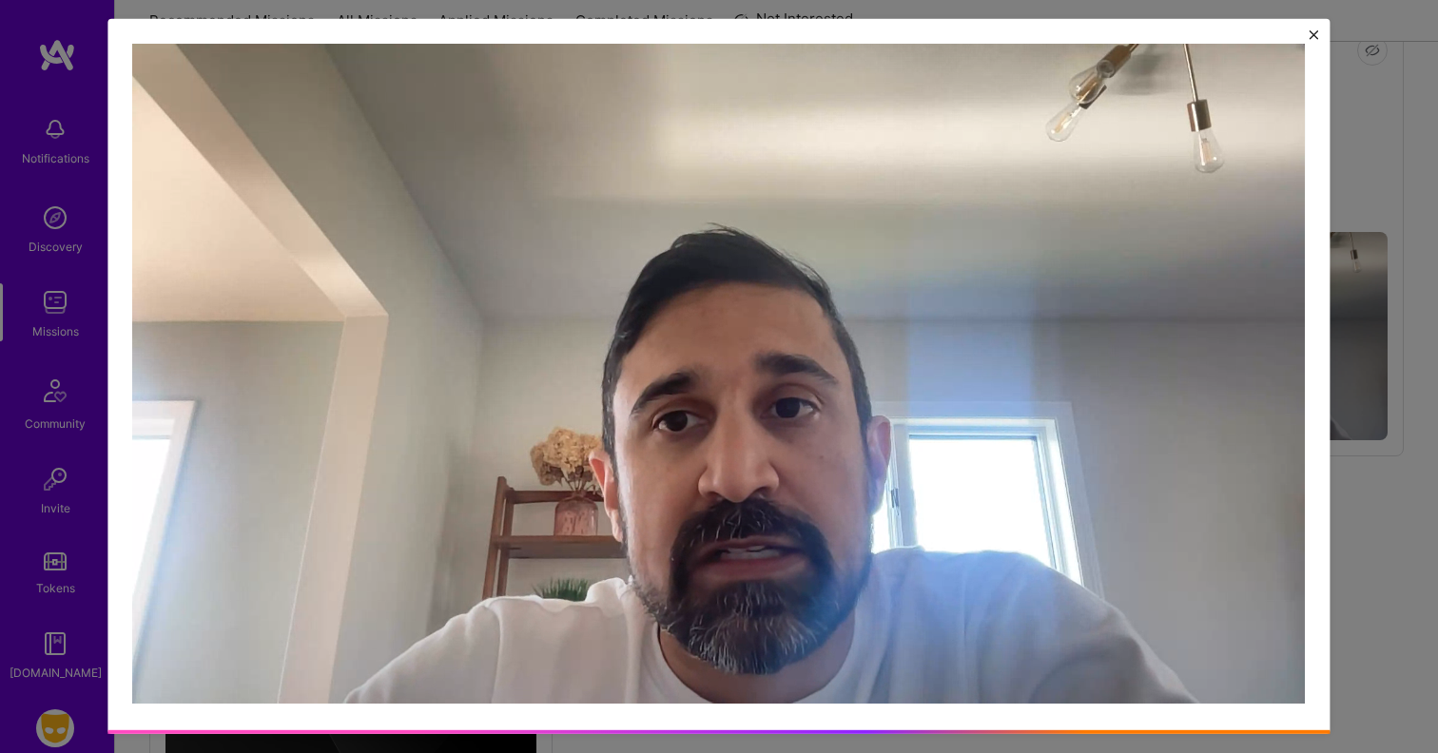
click at [1313, 37] on img "Close" at bounding box center [1314, 35] width 10 height 10
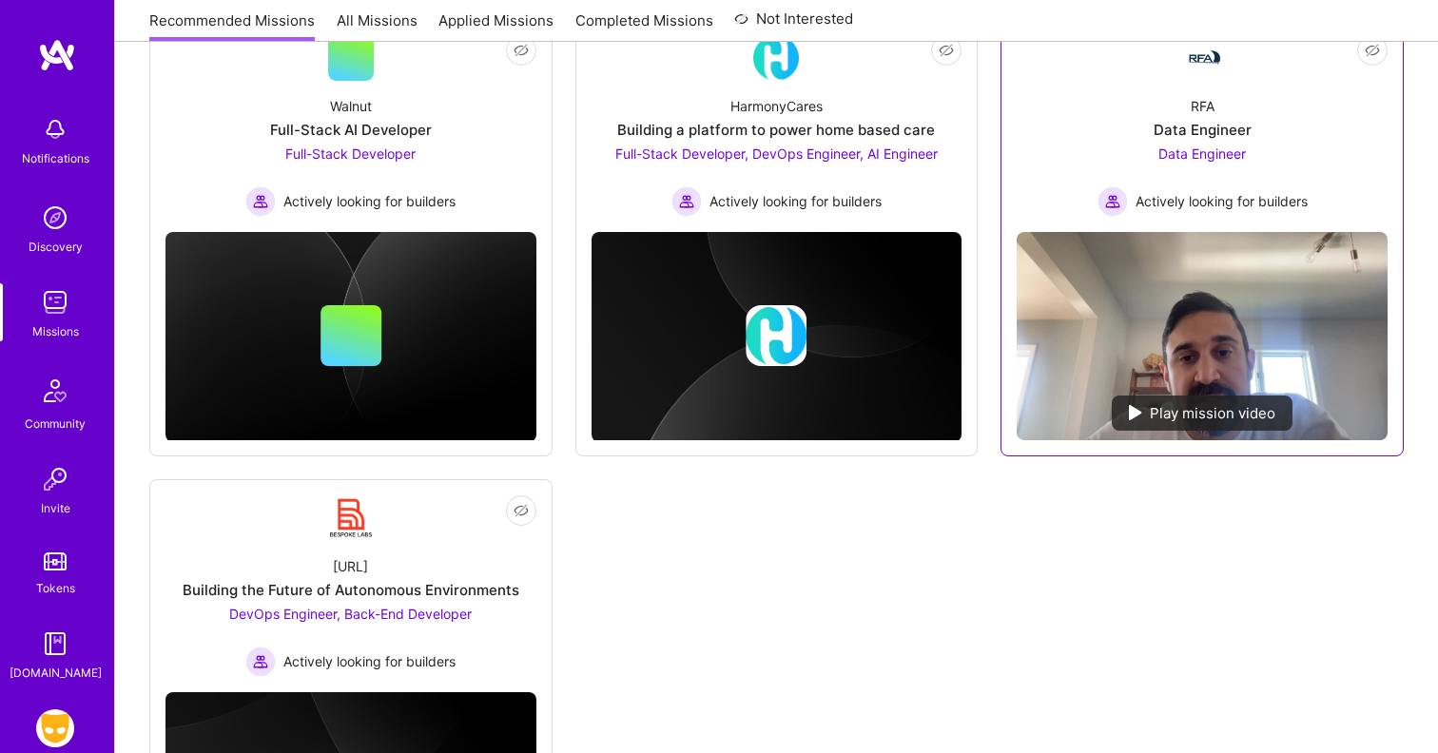
click at [1155, 182] on div "Data Engineer Actively looking for builders" at bounding box center [1202, 180] width 210 height 73
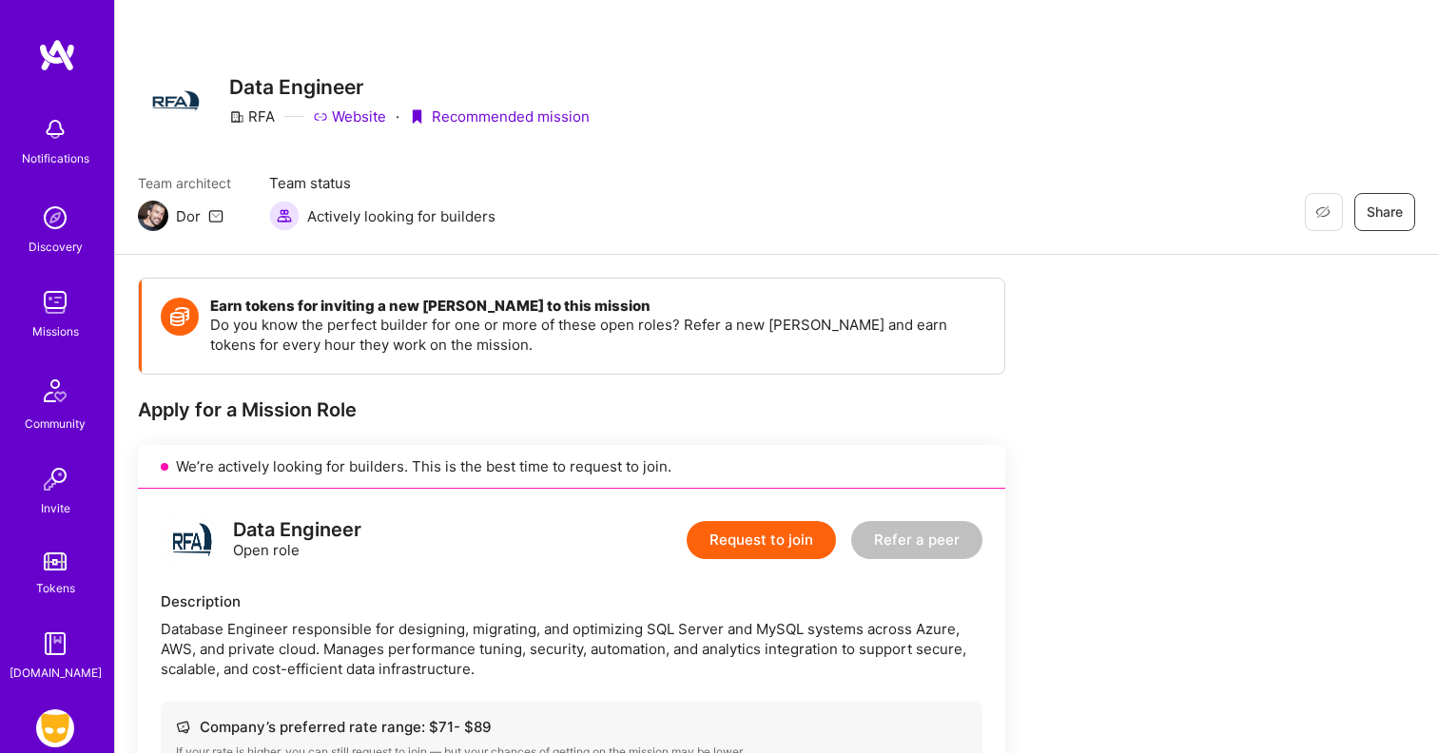
click at [53, 220] on img at bounding box center [55, 218] width 38 height 38
